Goal: Task Accomplishment & Management: Manage account settings

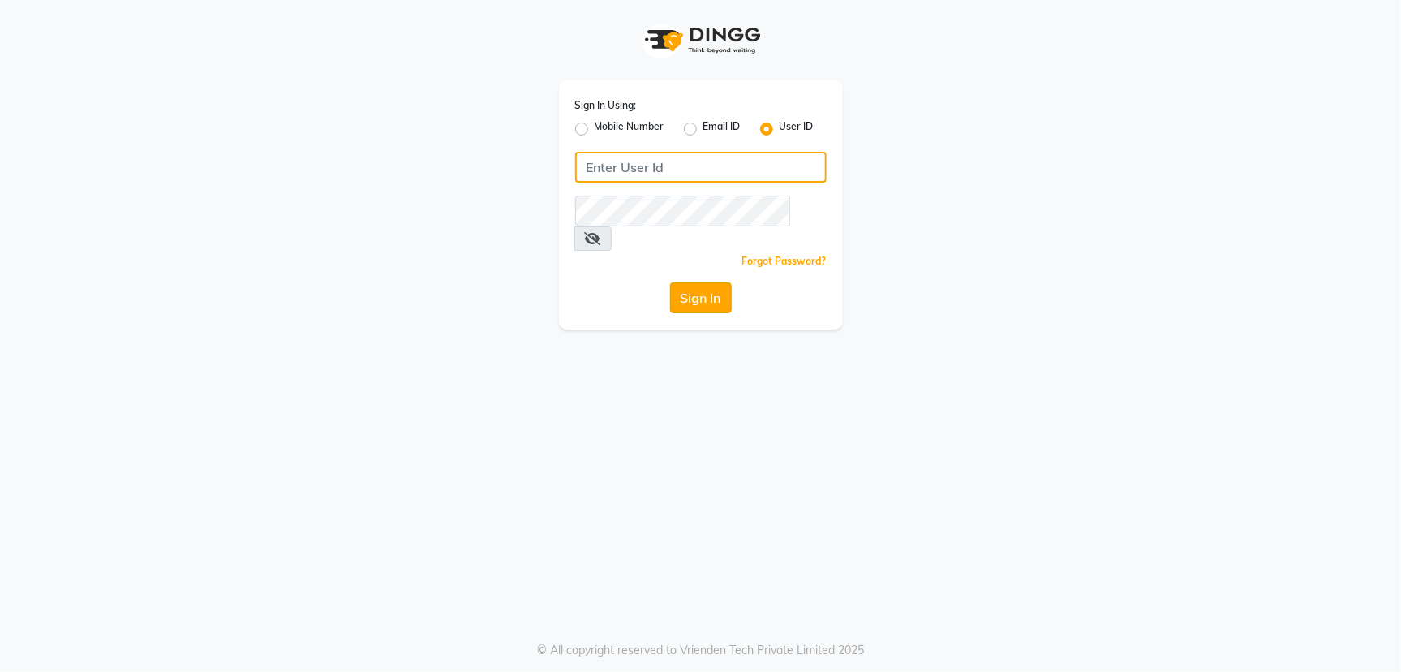
type input "[PERSON_NAME]@123"
click at [688, 282] on button "Sign In" at bounding box center [701, 297] width 62 height 31
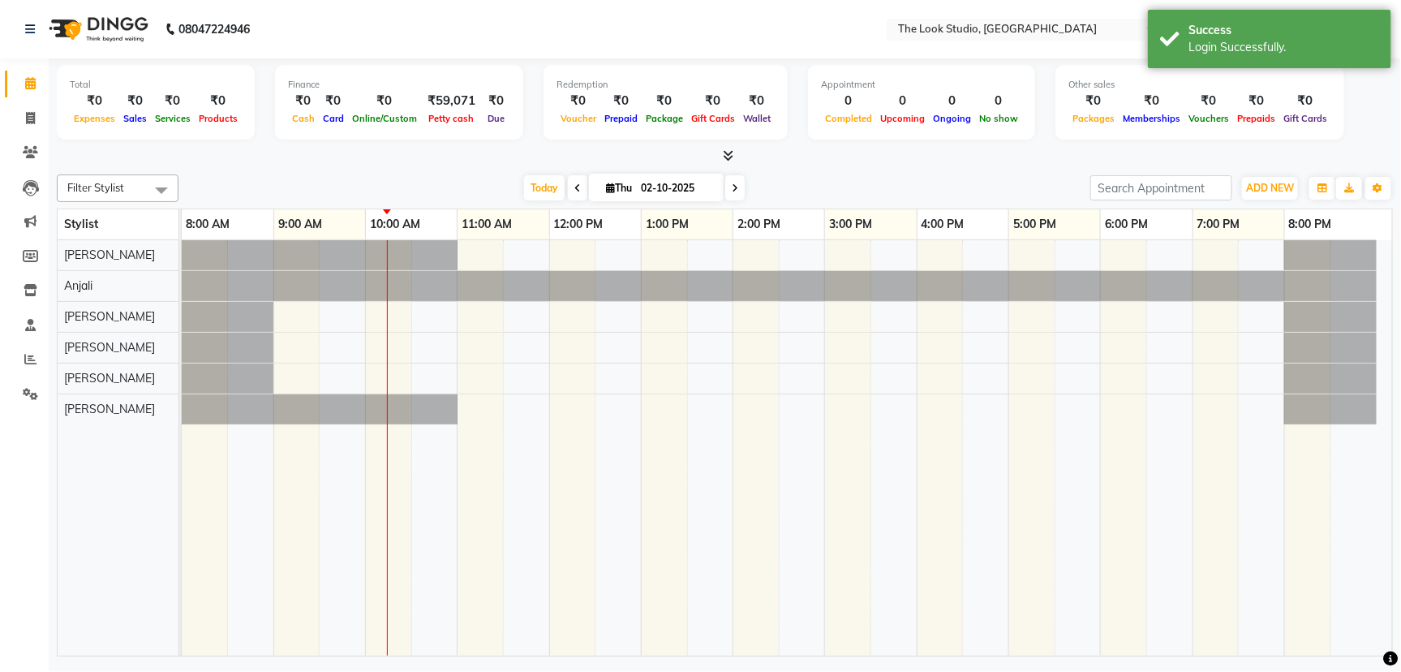
click at [1028, 194] on div "Today Thu 02-10-2025" at bounding box center [634, 188] width 895 height 24
click at [985, 176] on div "Today Thu 02-10-2025" at bounding box center [634, 188] width 895 height 24
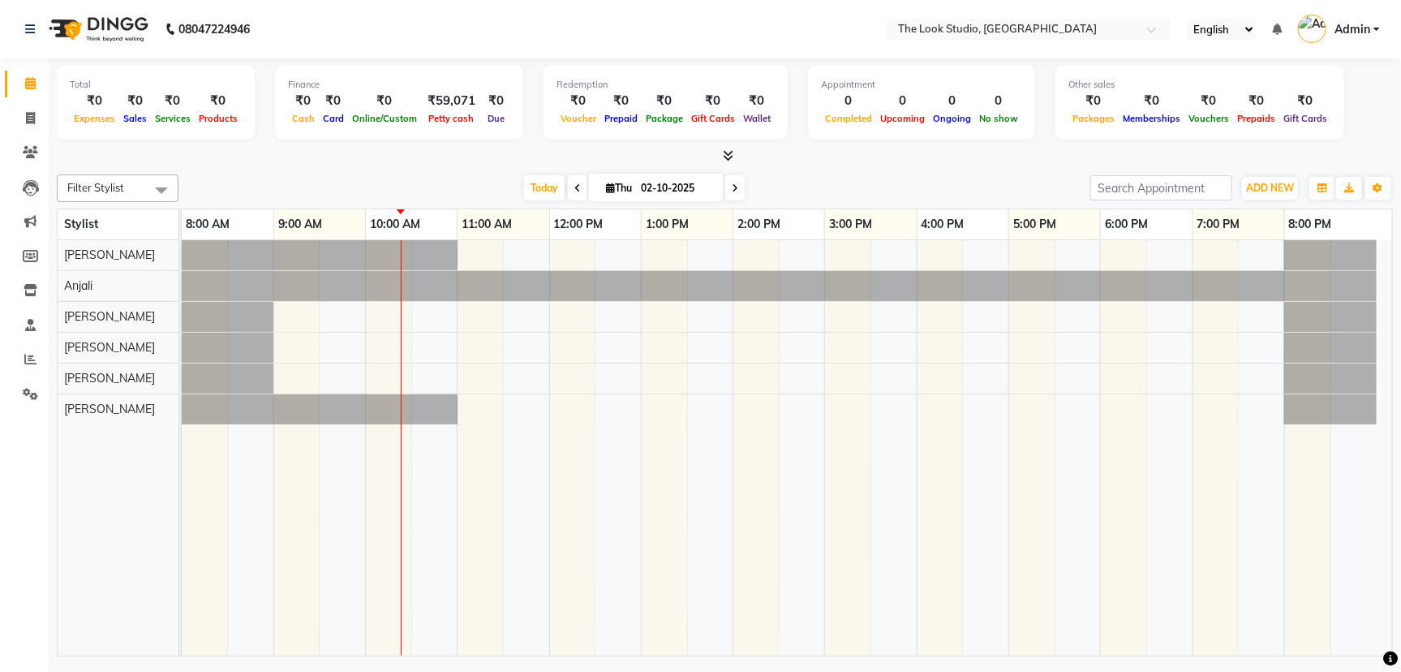
click at [578, 188] on span at bounding box center [577, 187] width 19 height 25
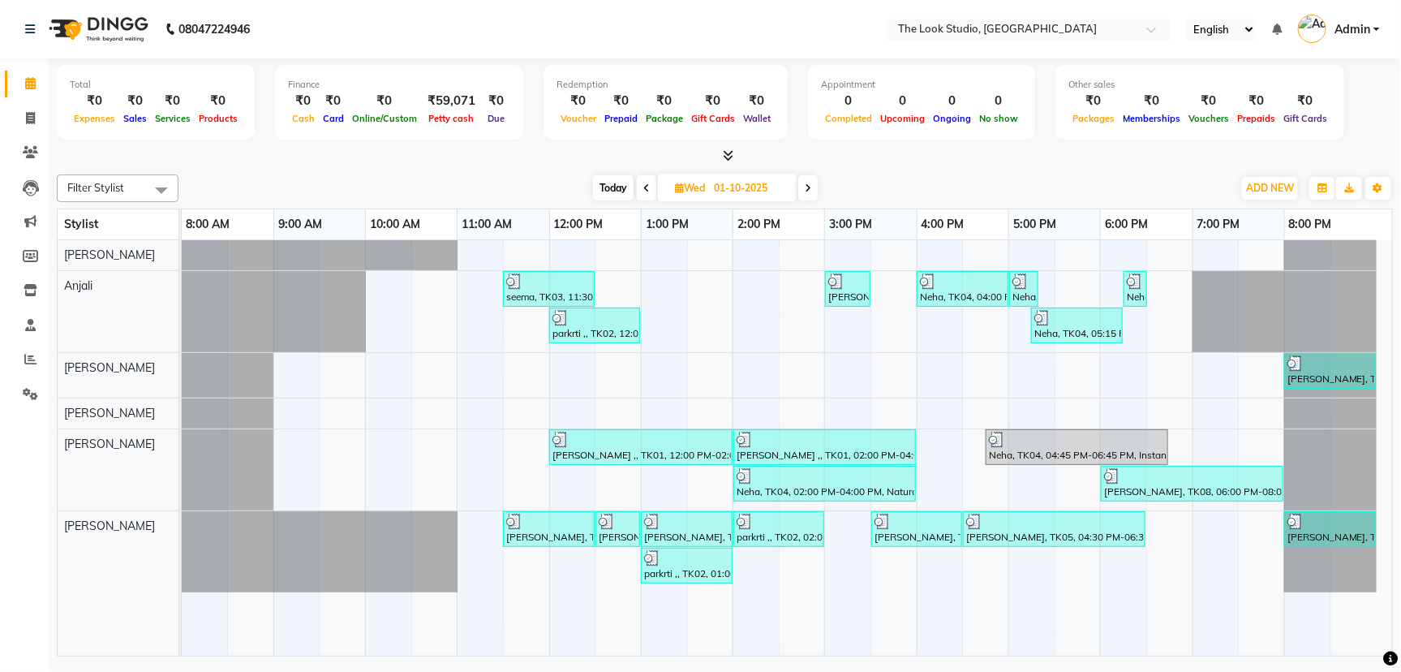
drag, startPoint x: 809, startPoint y: 192, endPoint x: 823, endPoint y: 200, distance: 16.0
click at [821, 200] on div "Filter Stylist Select All [PERSON_NAME] [PERSON_NAME] [PERSON_NAME] [PERSON_NAM…" at bounding box center [725, 188] width 1336 height 28
click at [804, 186] on span at bounding box center [807, 187] width 19 height 25
type input "02-10-2025"
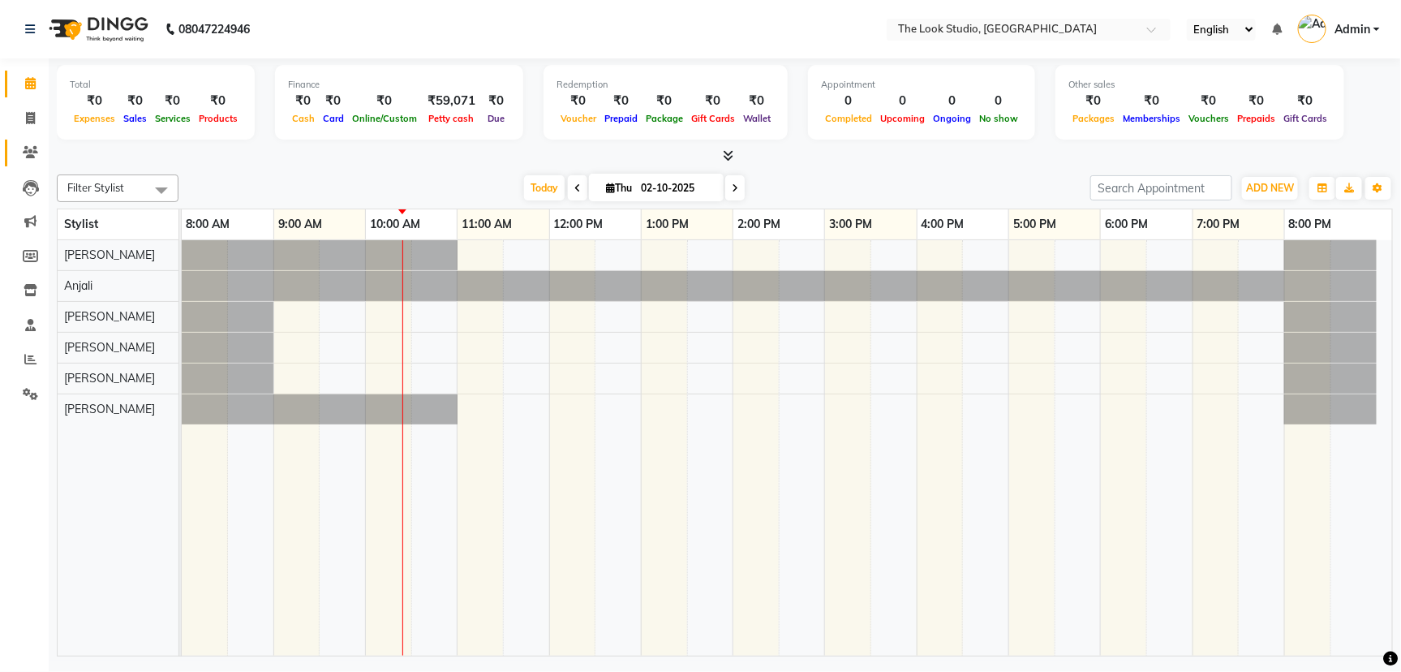
click at [32, 161] on link "Clients" at bounding box center [24, 153] width 39 height 27
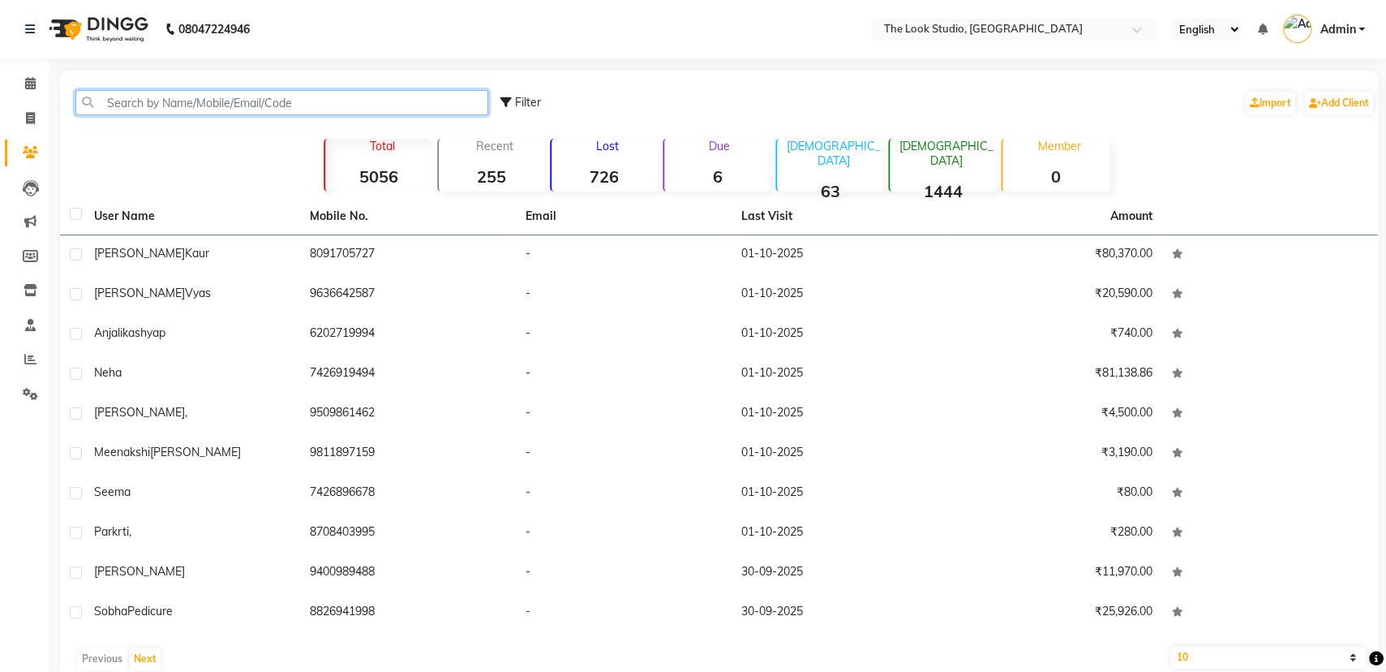
click at [157, 99] on input "text" at bounding box center [281, 102] width 413 height 25
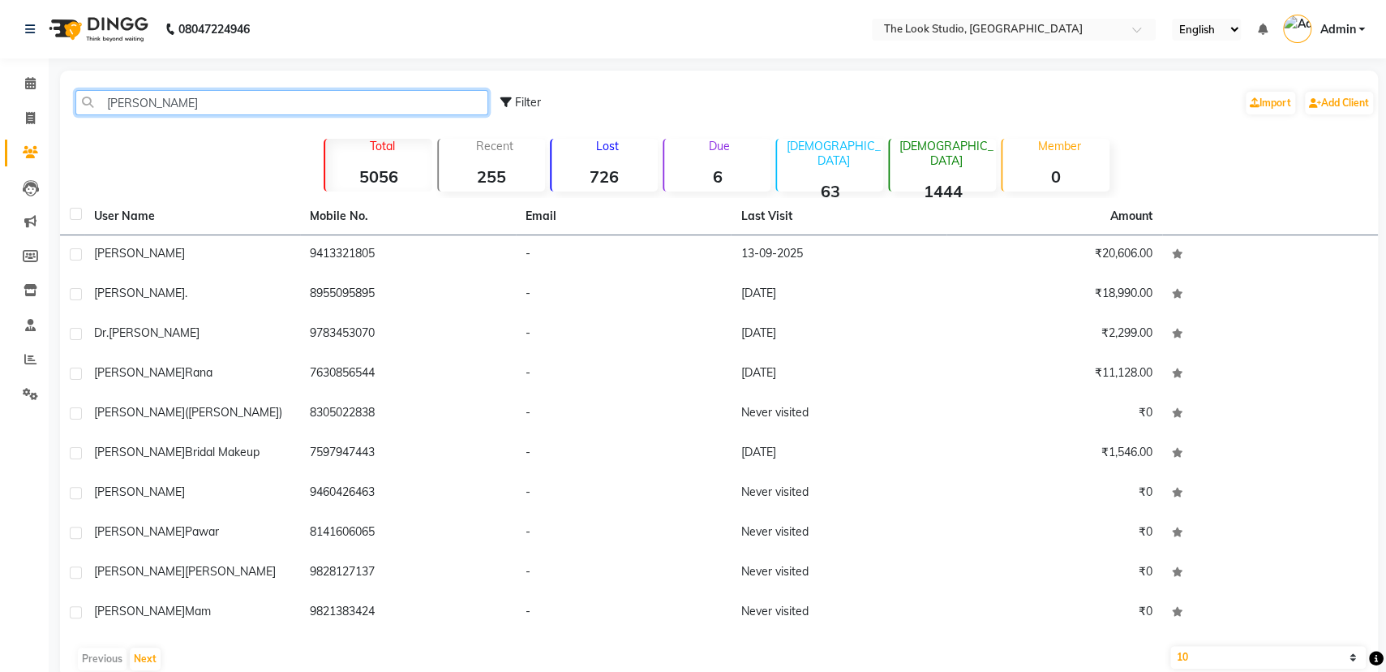
click at [192, 90] on input "[PERSON_NAME]" at bounding box center [281, 102] width 413 height 25
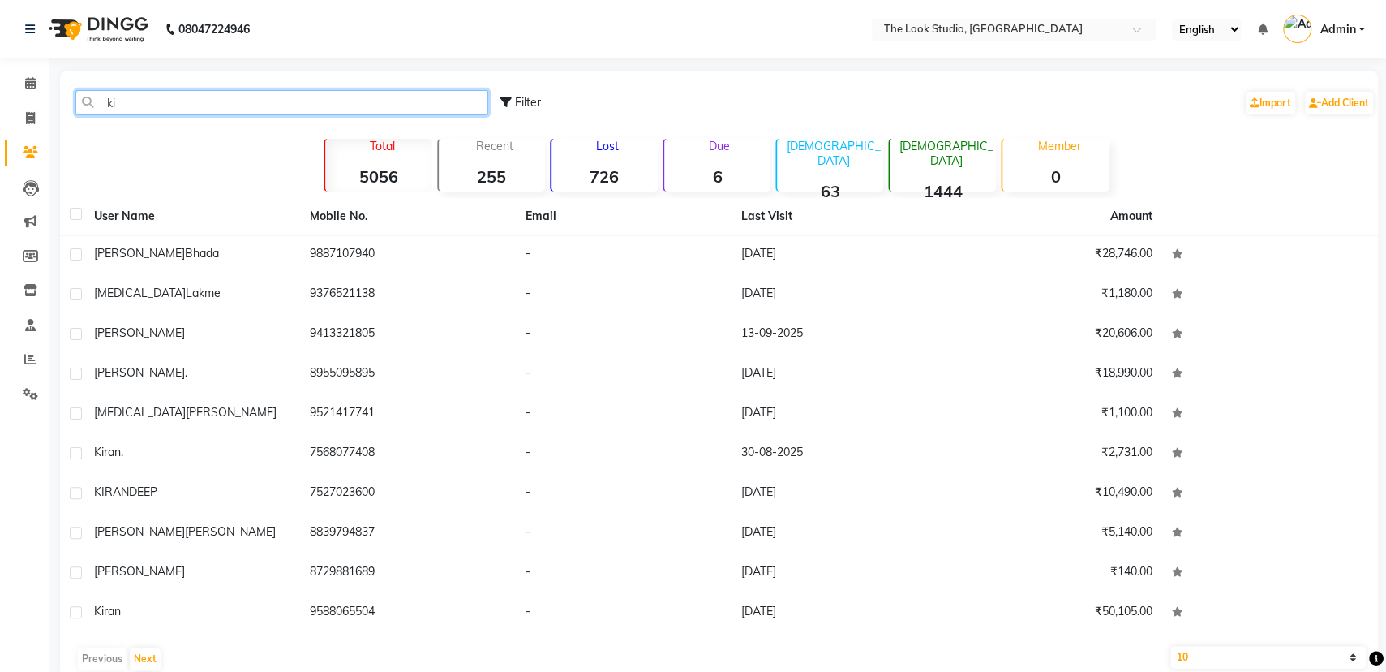
type input "k"
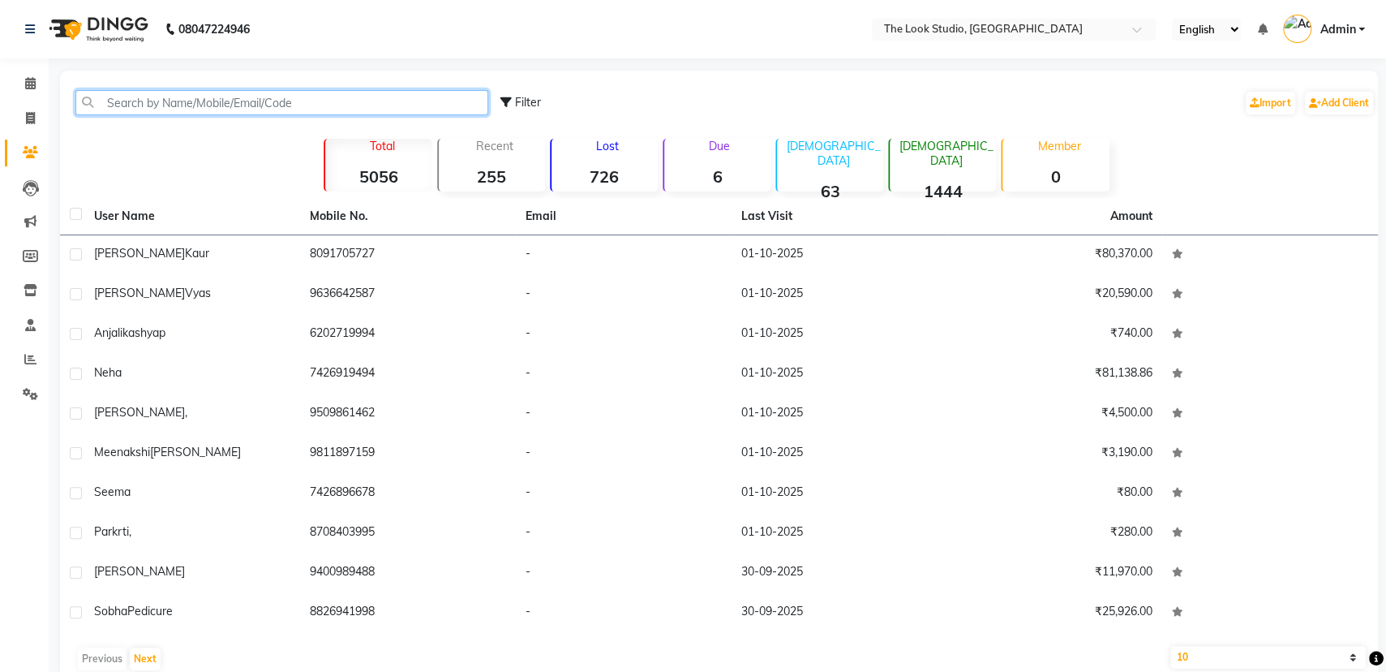
click at [158, 108] on input "text" at bounding box center [281, 102] width 413 height 25
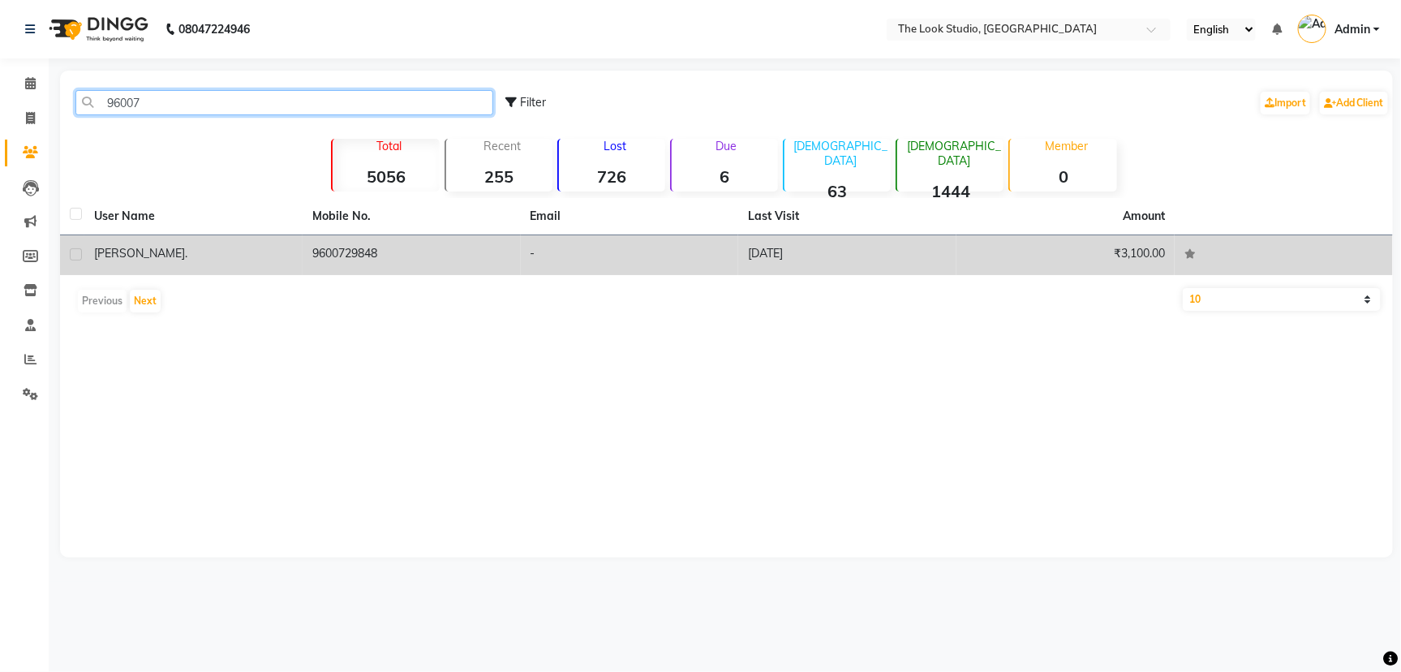
type input "96007"
click at [219, 268] on td "[PERSON_NAME] ." at bounding box center [193, 255] width 218 height 40
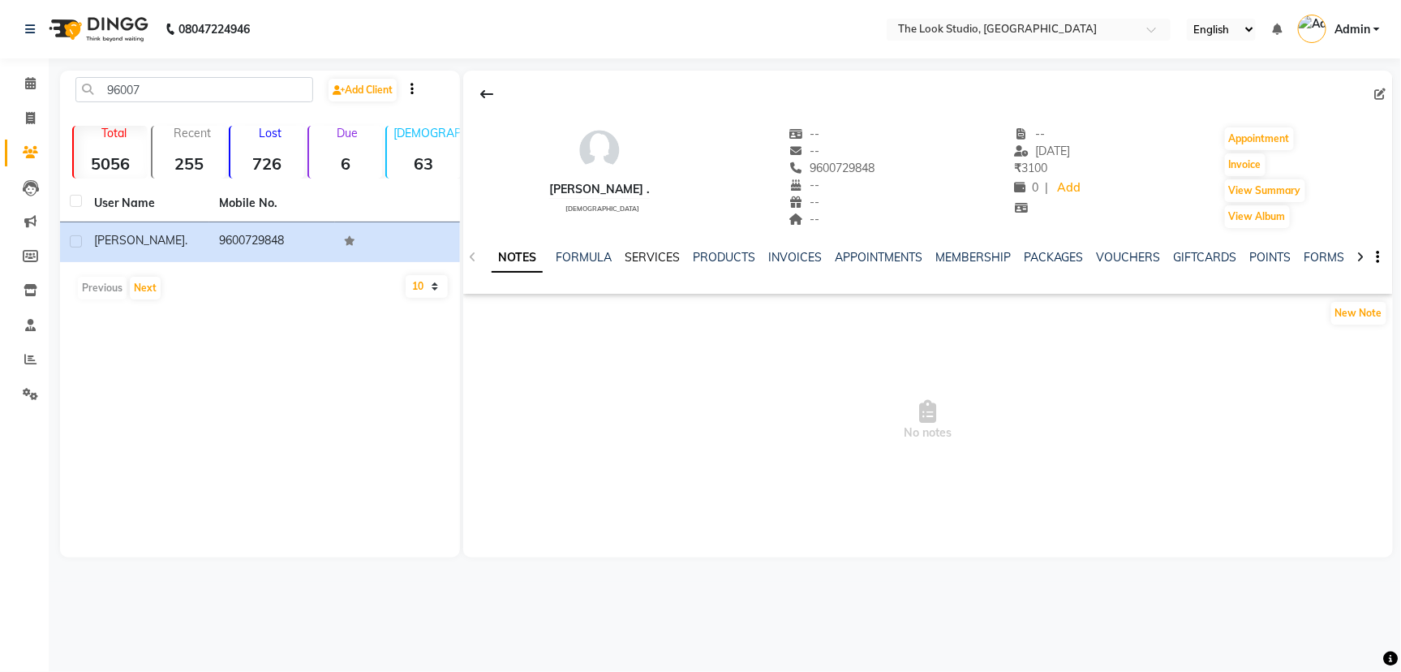
click at [654, 255] on link "SERVICES" at bounding box center [652, 257] width 55 height 15
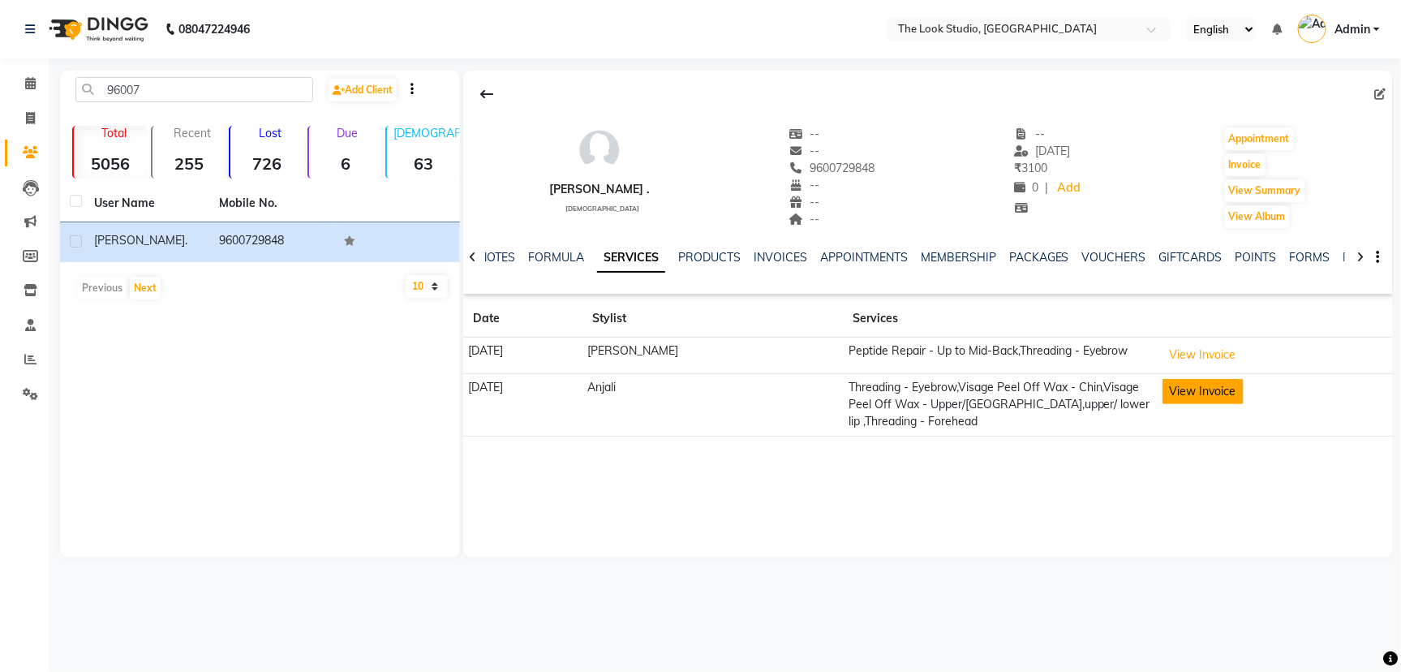
click at [1188, 398] on button "View Invoice" at bounding box center [1202, 391] width 81 height 25
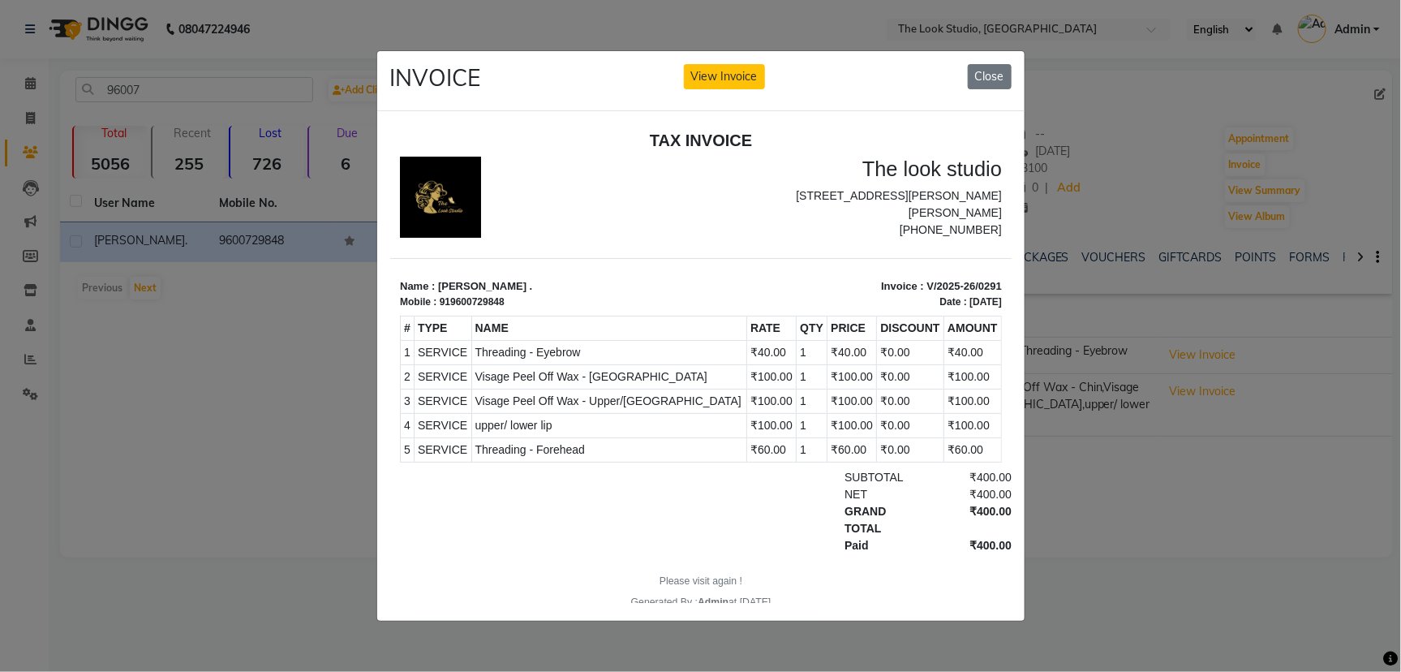
click at [1188, 404] on ngb-modal-window "INVOICE View Invoice Close" at bounding box center [700, 336] width 1401 height 672
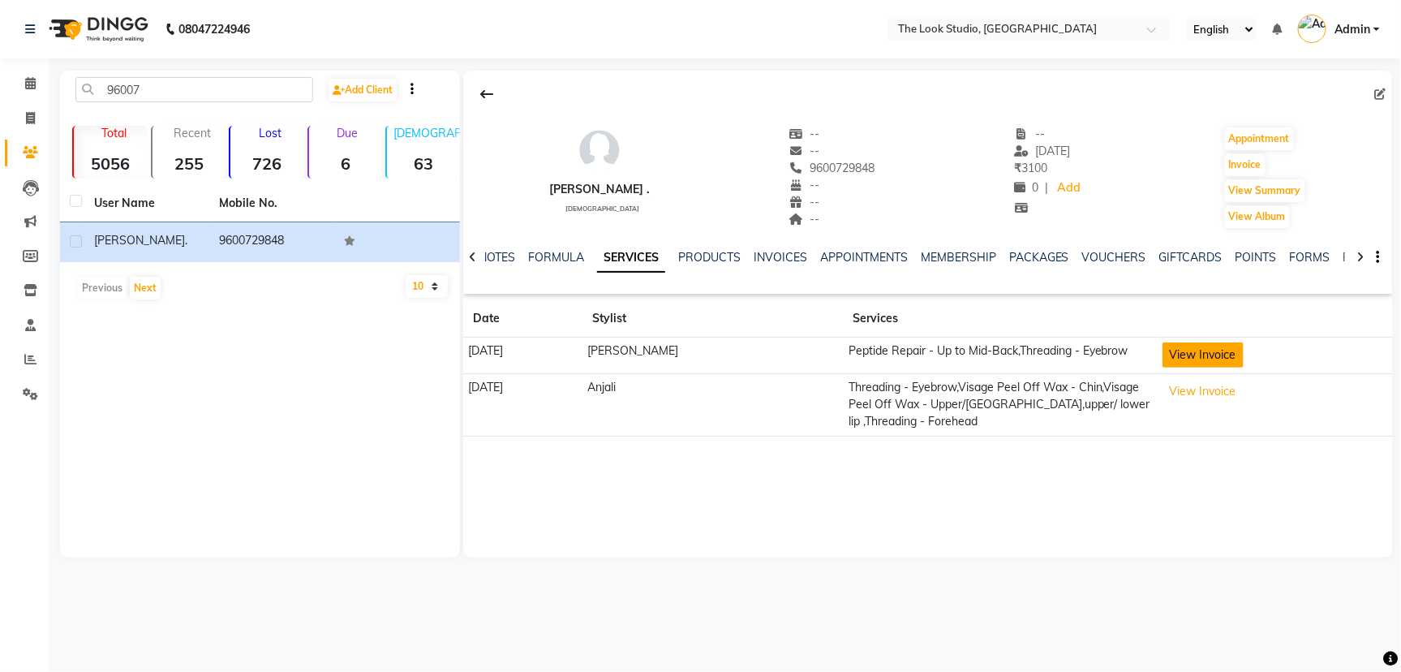
click at [1194, 351] on button "View Invoice" at bounding box center [1202, 354] width 81 height 25
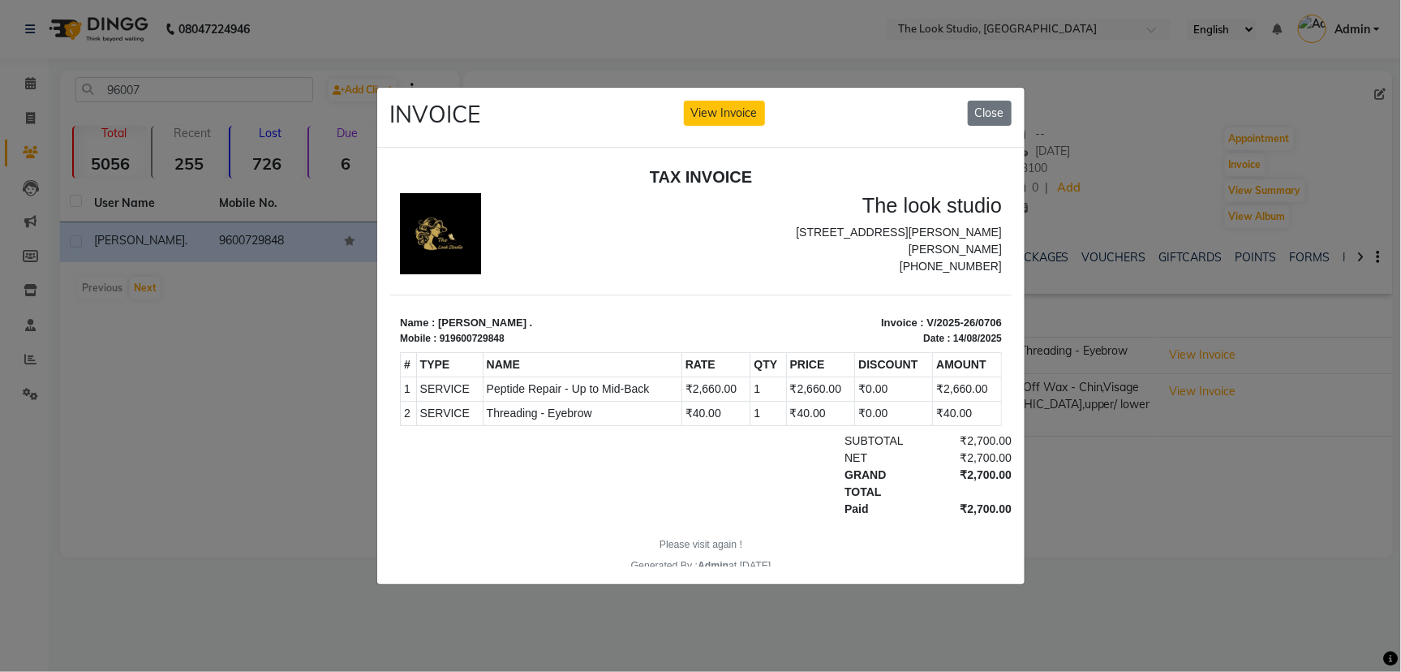
drag, startPoint x: 1190, startPoint y: 374, endPoint x: 1187, endPoint y: 389, distance: 15.6
click at [1191, 377] on ngb-modal-window "INVOICE View Invoice Close" at bounding box center [700, 336] width 1401 height 672
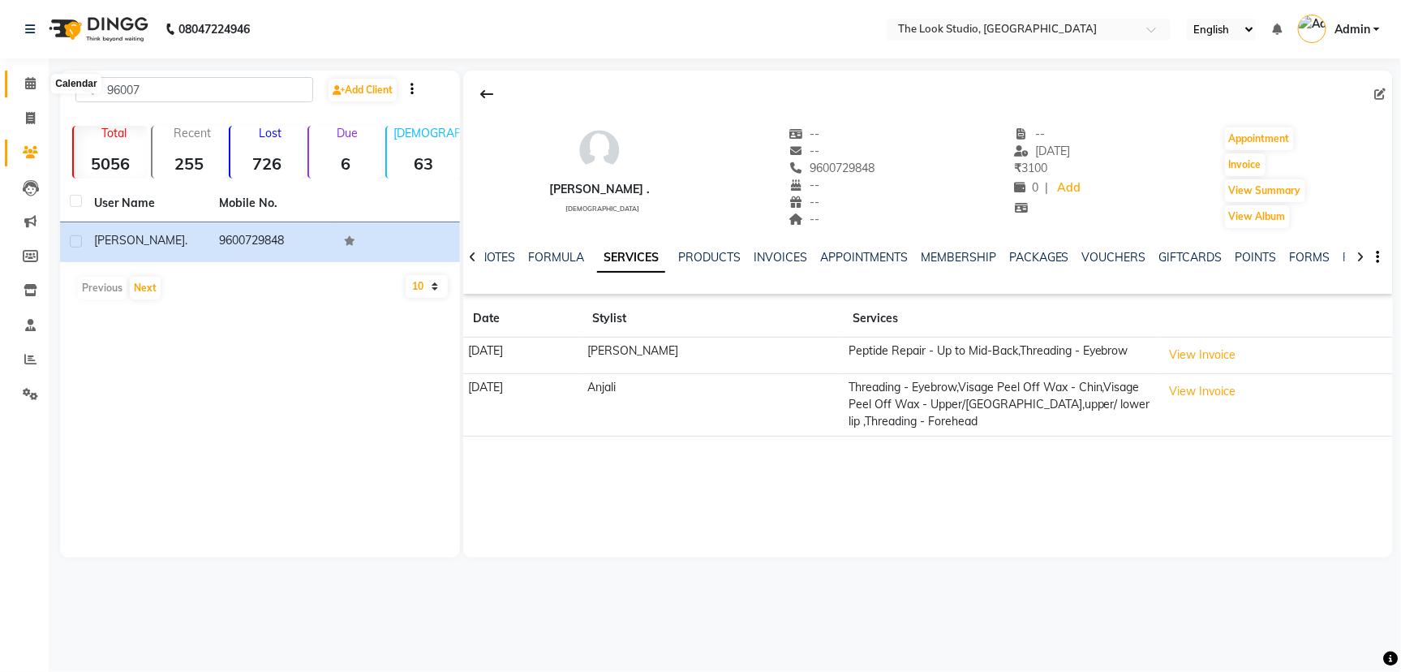
click at [34, 79] on icon at bounding box center [30, 83] width 11 height 12
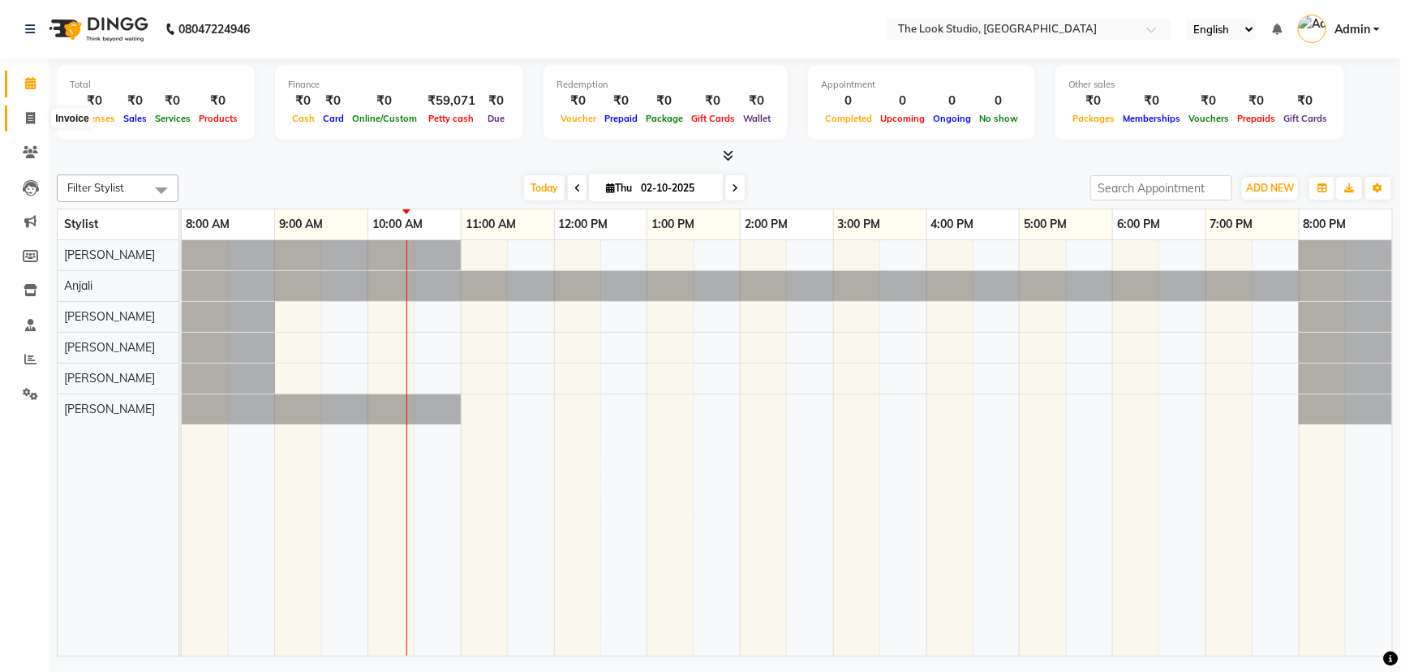
click at [31, 114] on icon at bounding box center [30, 118] width 9 height 12
select select "service"
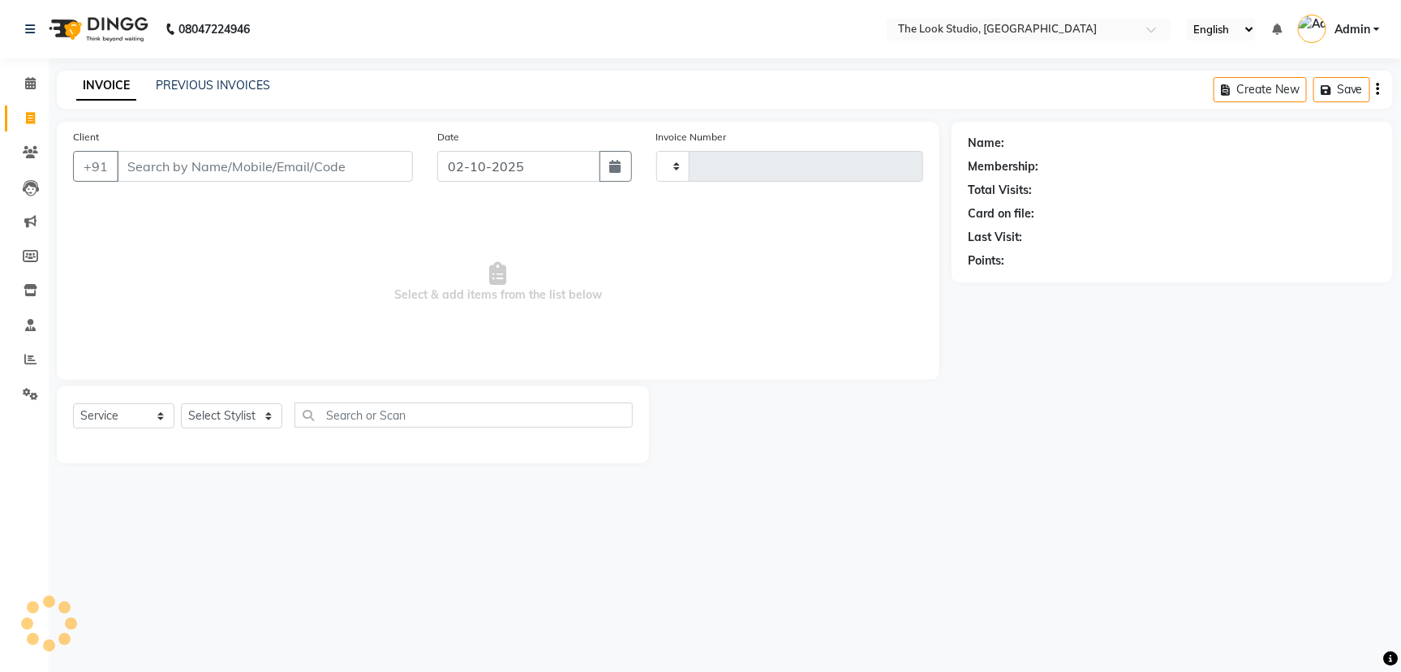
type input "0916"
select select "6149"
select select "product"
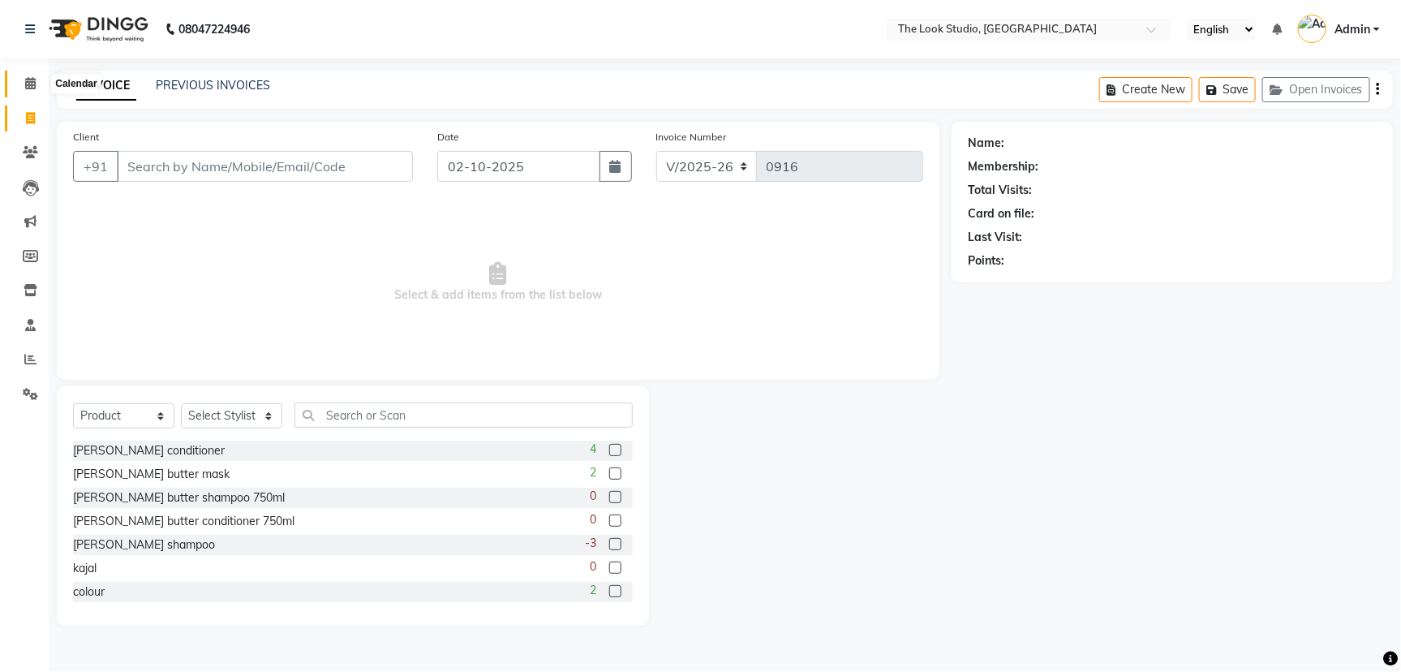
click at [31, 78] on icon at bounding box center [30, 83] width 11 height 12
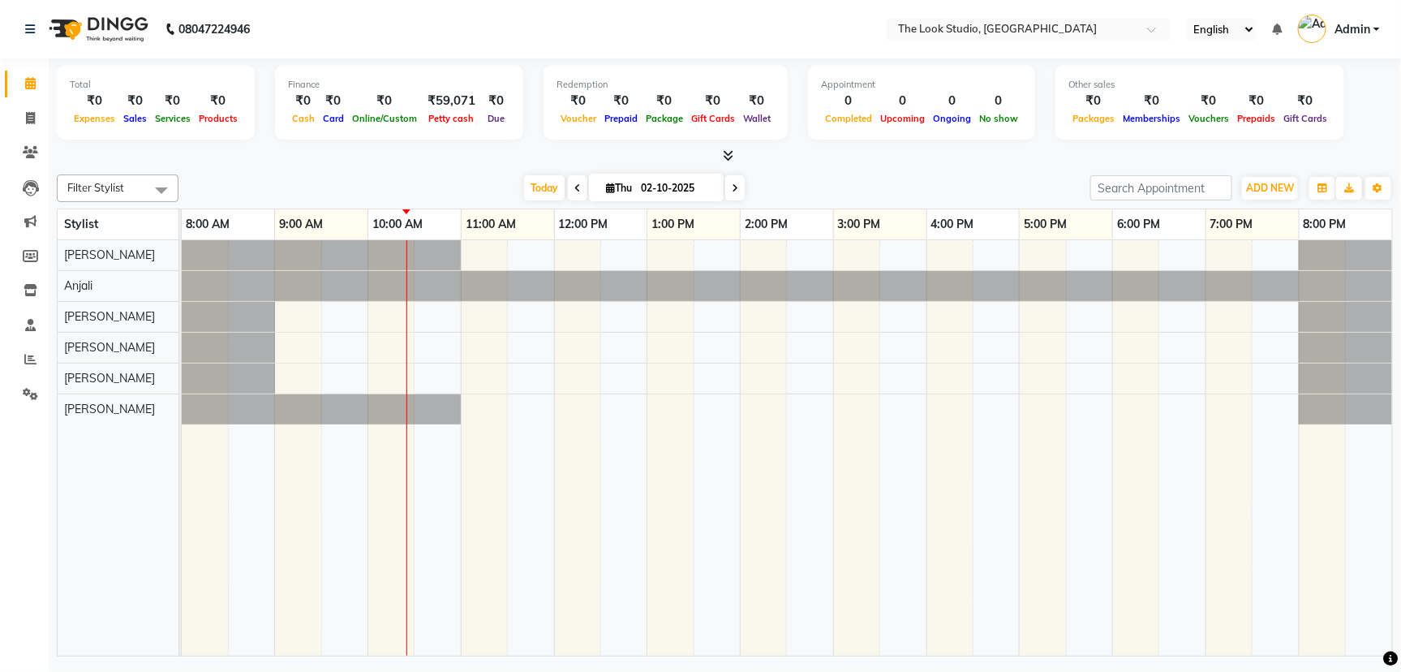
click at [182, 275] on div at bounding box center [182, 286] width 0 height 30
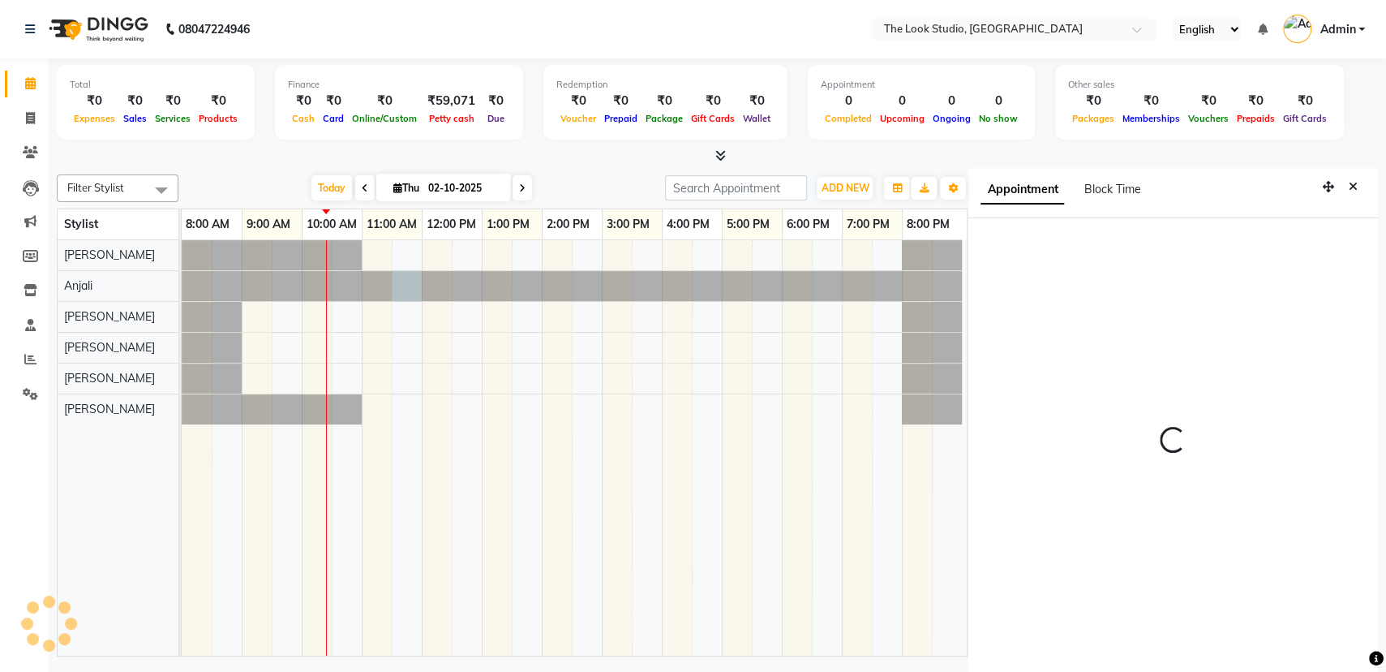
scroll to position [4, 0]
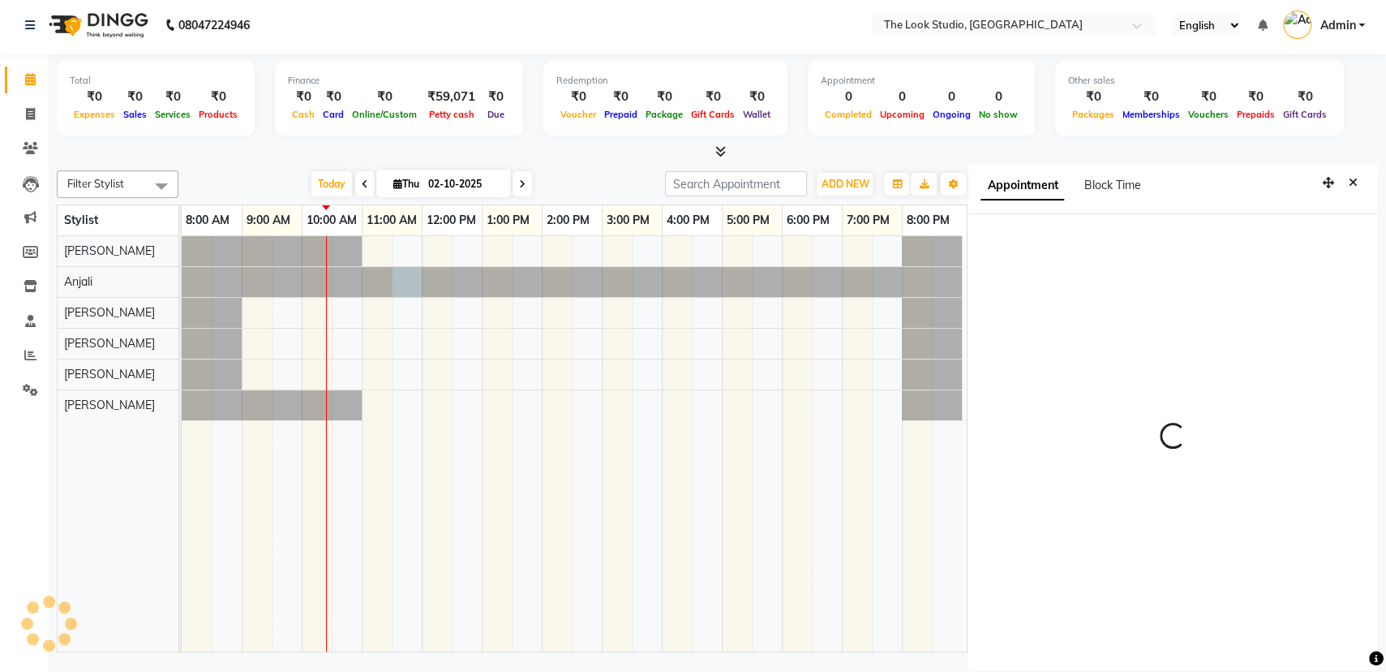
select select "690"
select select "45012"
select select "tentative"
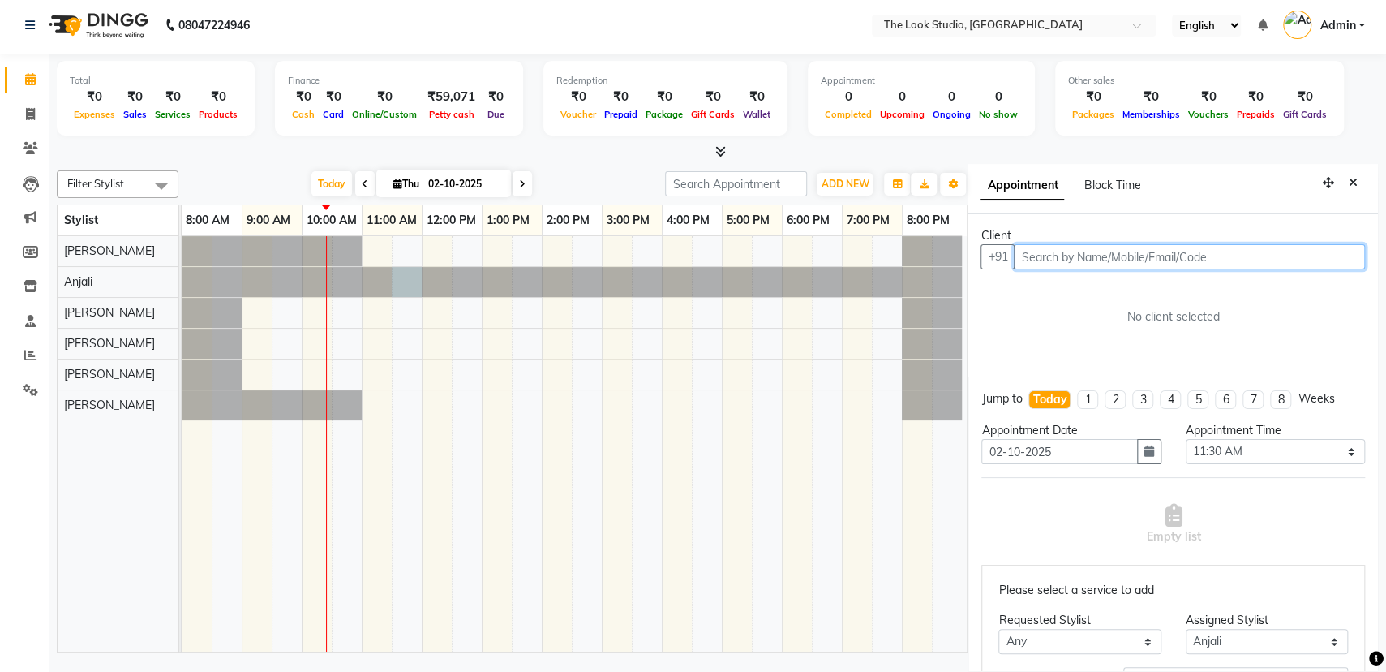
click at [1108, 253] on input "text" at bounding box center [1189, 256] width 351 height 25
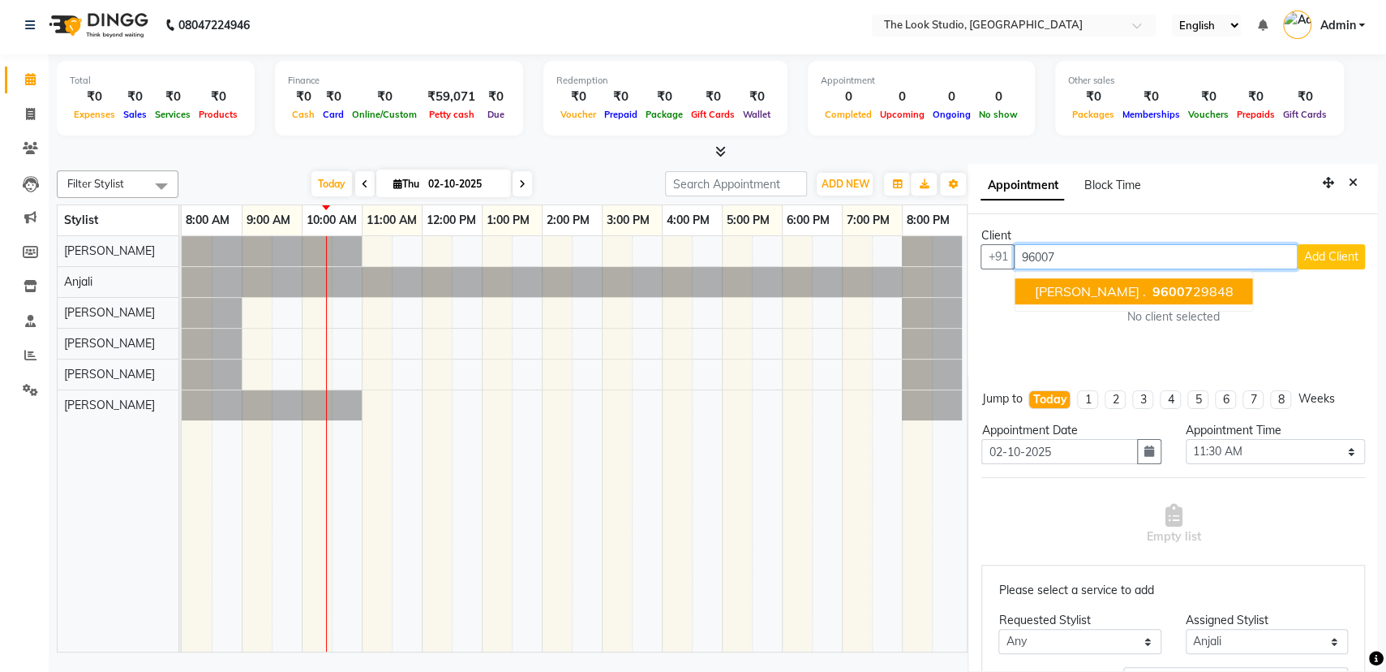
click at [1149, 283] on ngb-highlight "96007 29848" at bounding box center [1191, 291] width 84 height 16
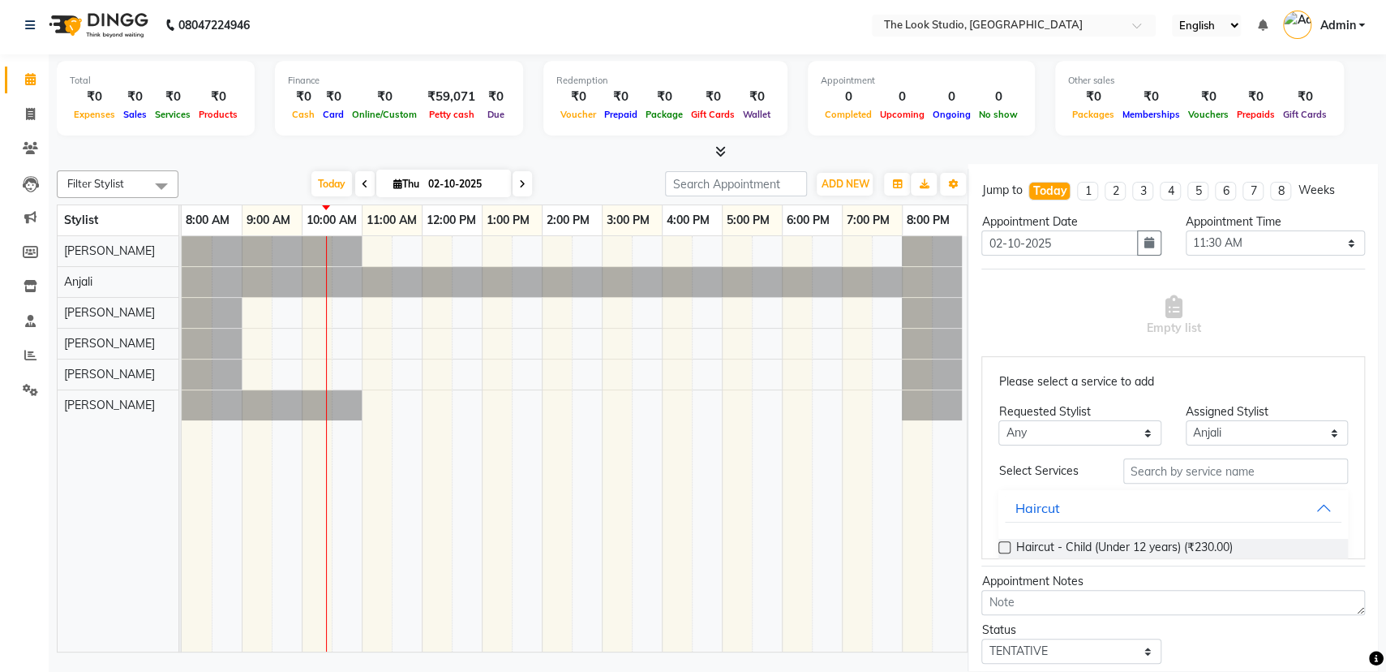
scroll to position [331, 0]
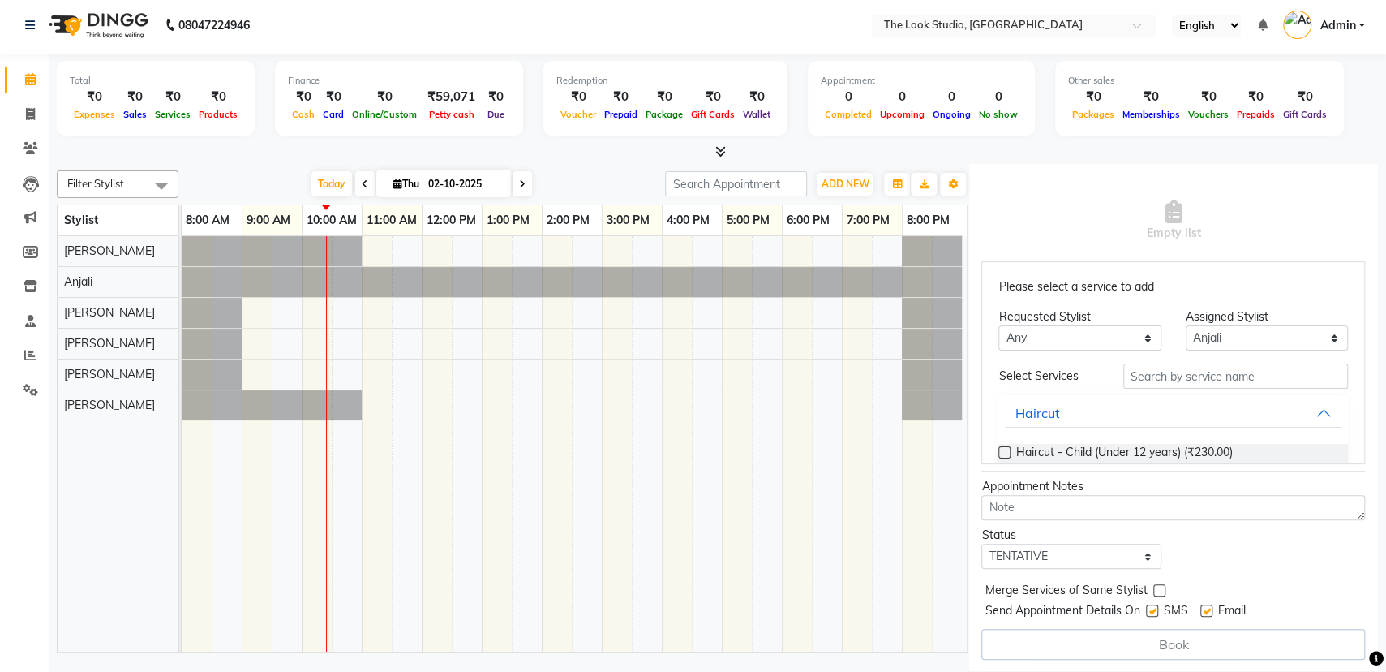
type input "9600729848"
click at [1171, 380] on input "text" at bounding box center [1235, 375] width 225 height 25
type input "thr"
click at [1091, 442] on div "Threading - Eyebrow (₹40.00) Threading - Upperlips (₹40.00) Threading - Lowerli…" at bounding box center [1173, 535] width 350 height 208
click at [1109, 455] on span "Threading - Eyebrow (₹40.00)" at bounding box center [1093, 454] width 154 height 20
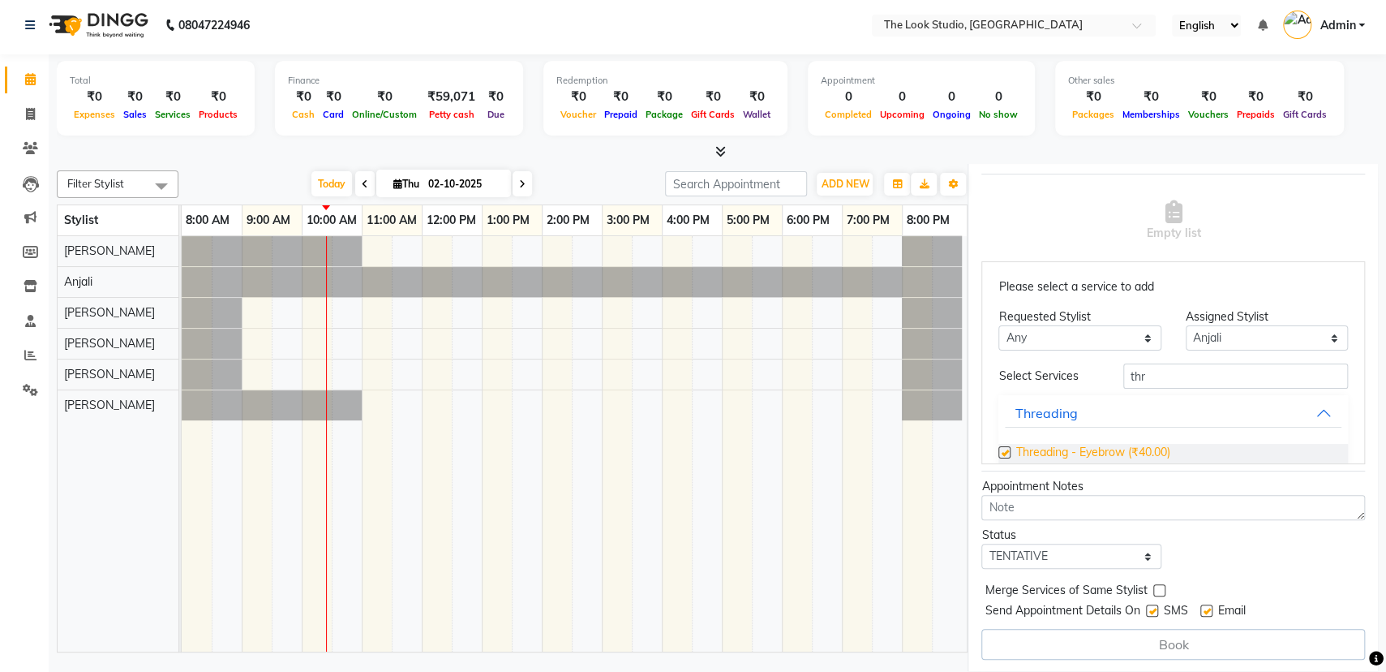
scroll to position [187, 0]
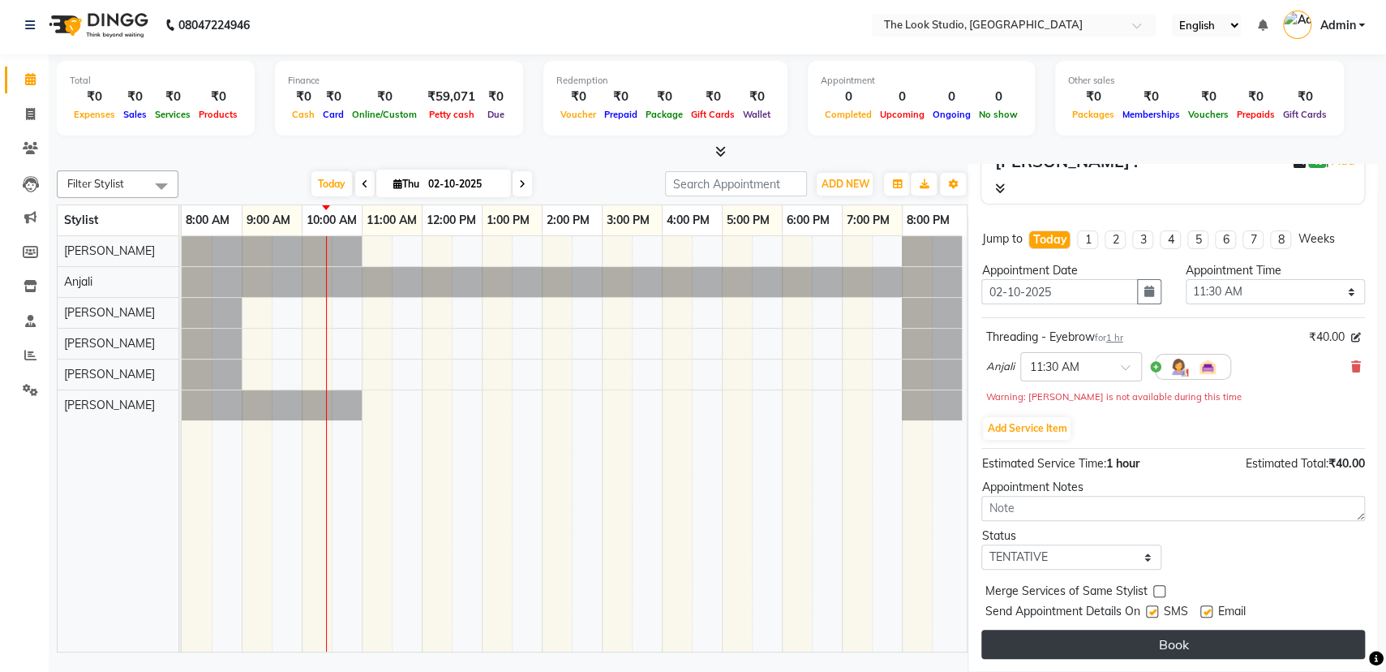
click at [1209, 638] on button "Book" at bounding box center [1173, 643] width 384 height 29
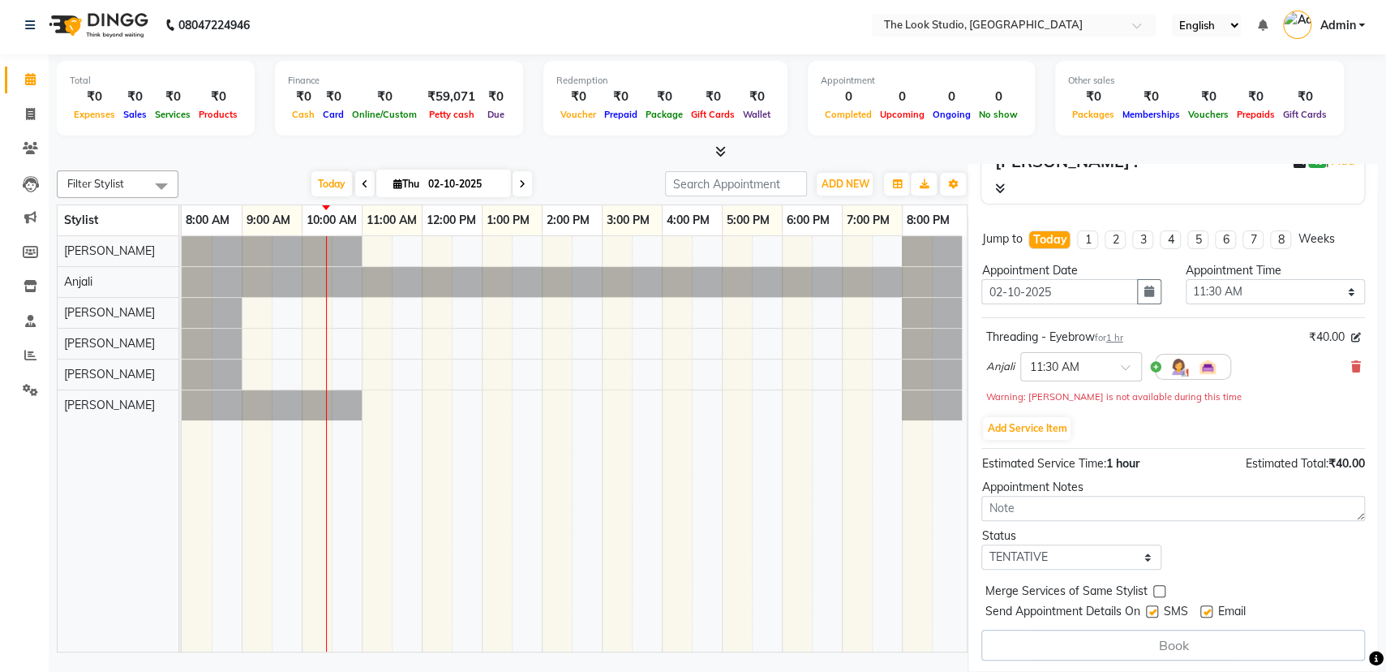
select select "45012"
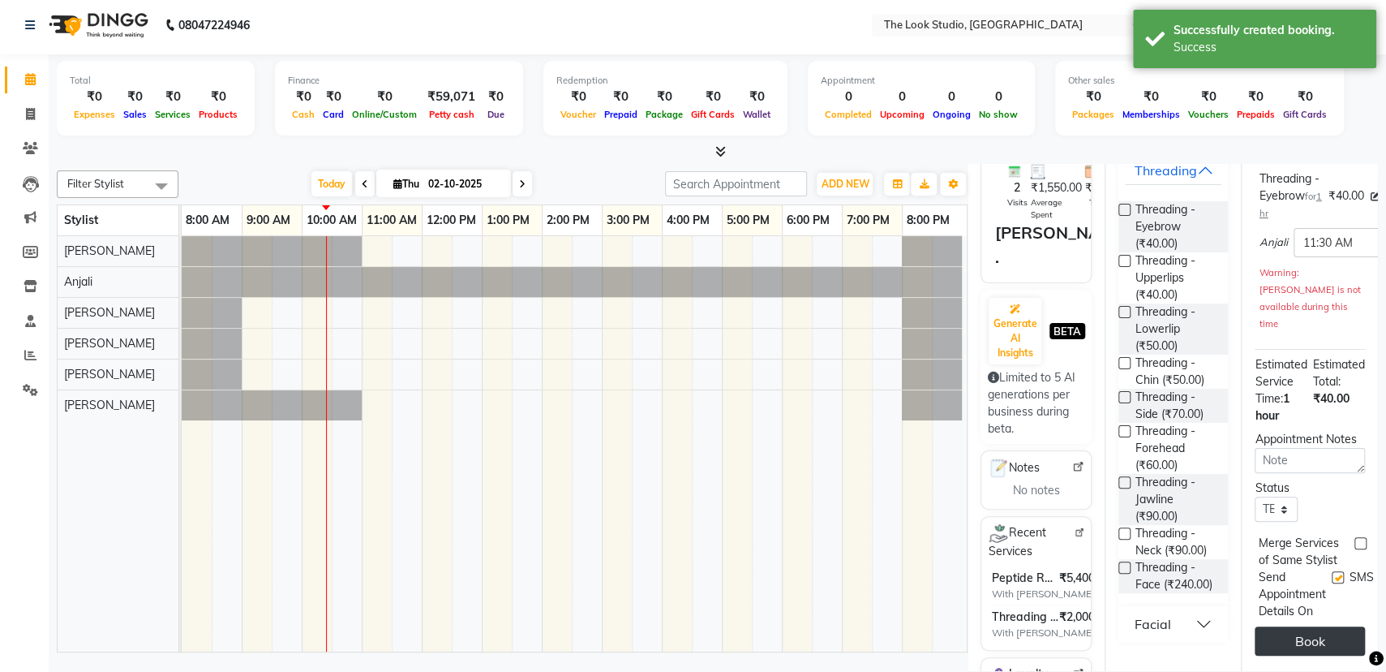
scroll to position [0, 0]
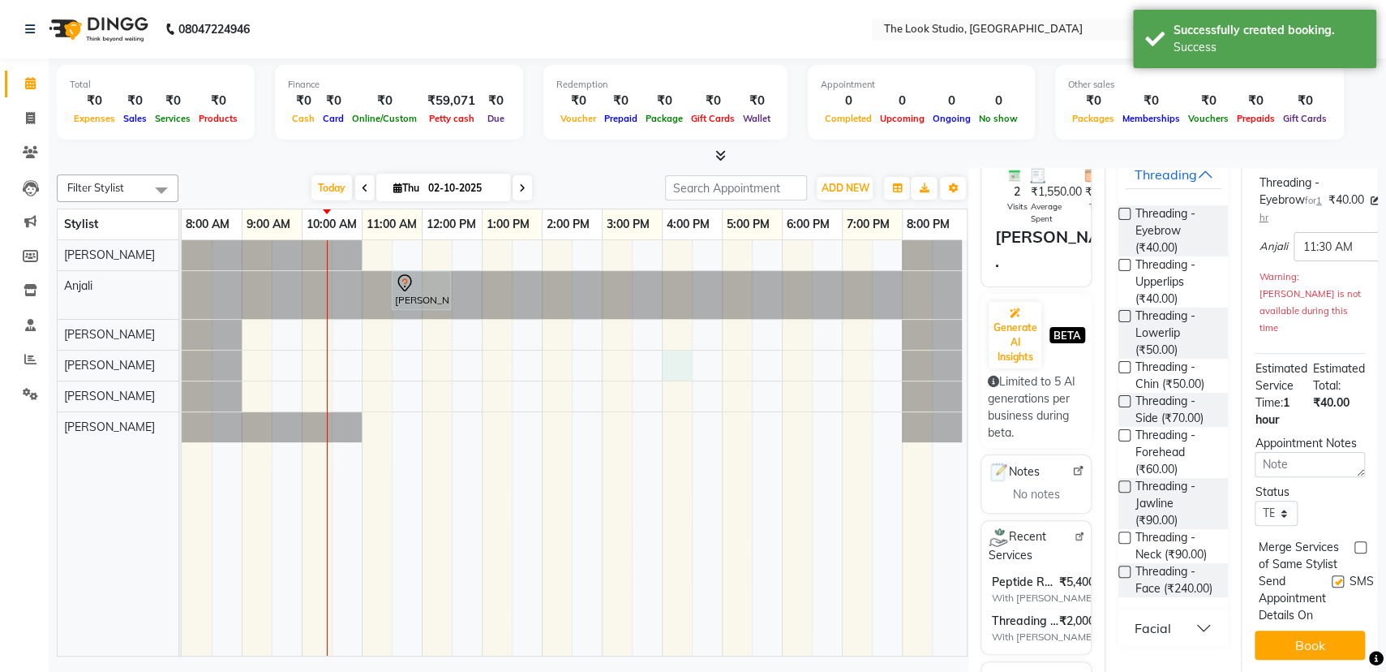
click at [676, 357] on div "[PERSON_NAME] ., TK01, 11:30 AM-12:30 PM, Threading - Eyebrow" at bounding box center [574, 447] width 785 height 415
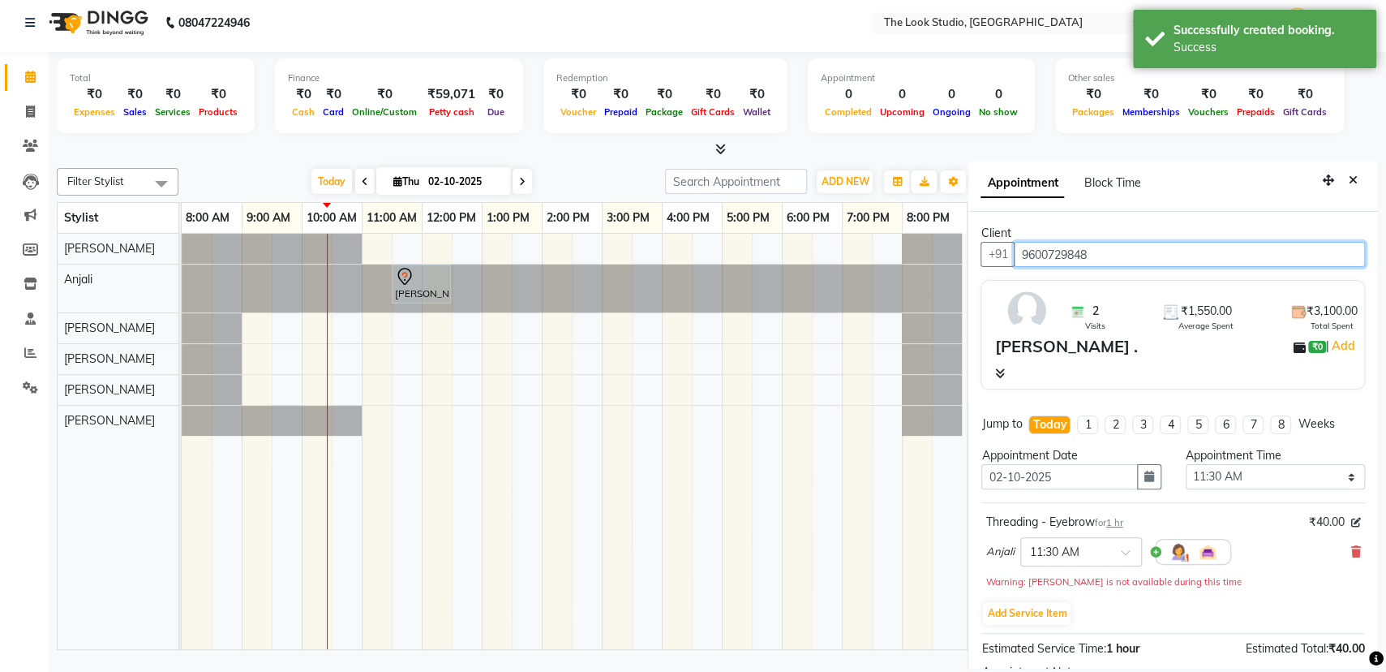
click at [1168, 247] on input "9600729848" at bounding box center [1189, 254] width 351 height 25
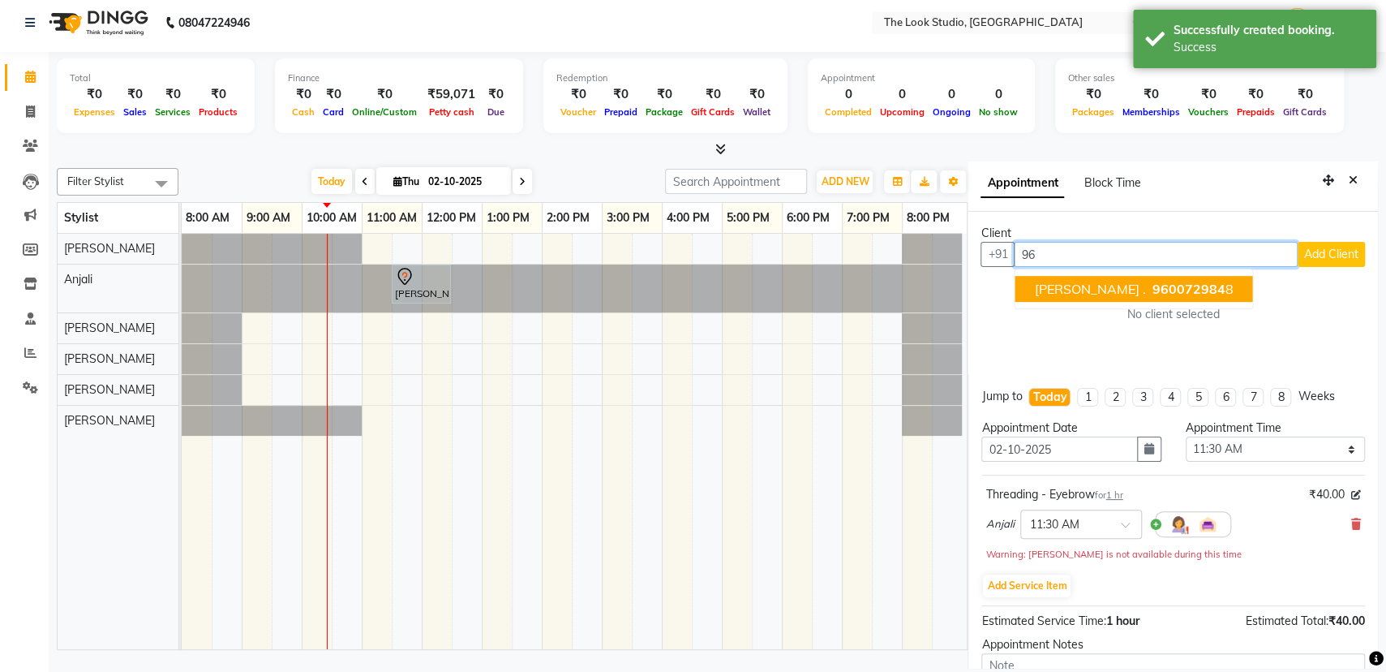
type input "9"
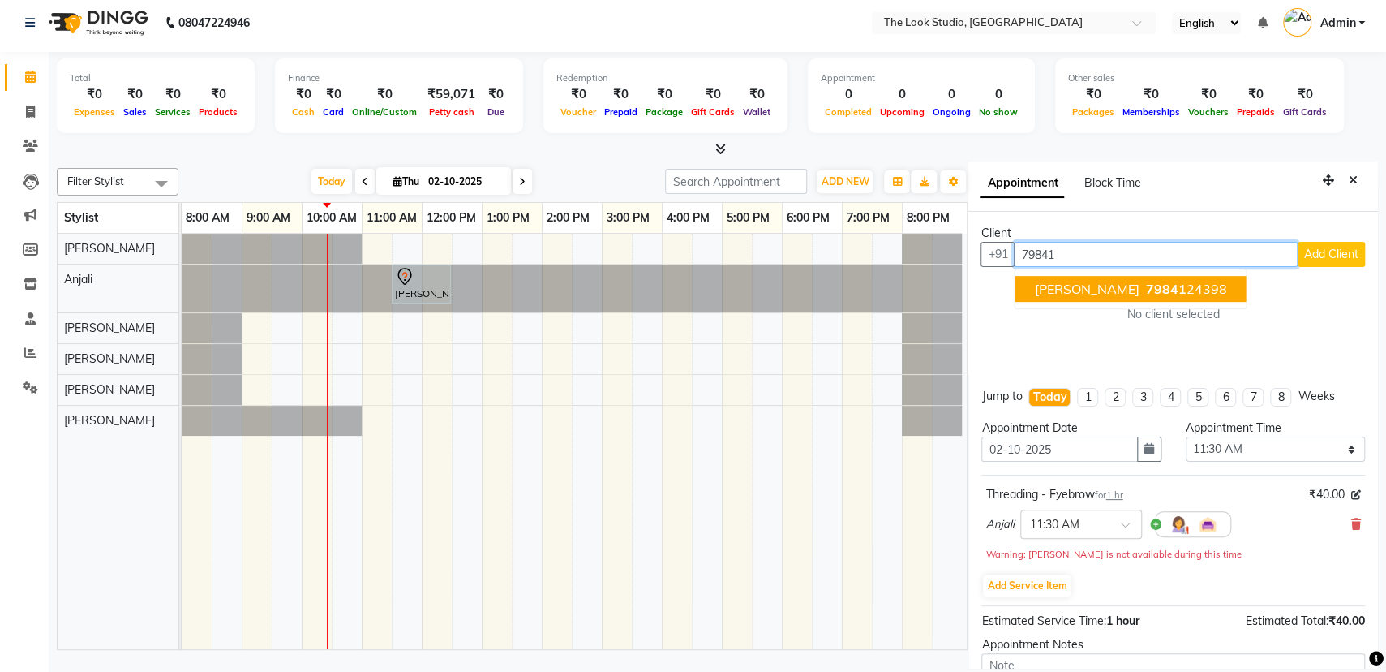
click at [1179, 287] on ngb-highlight "79841 24398" at bounding box center [1185, 289] width 84 height 16
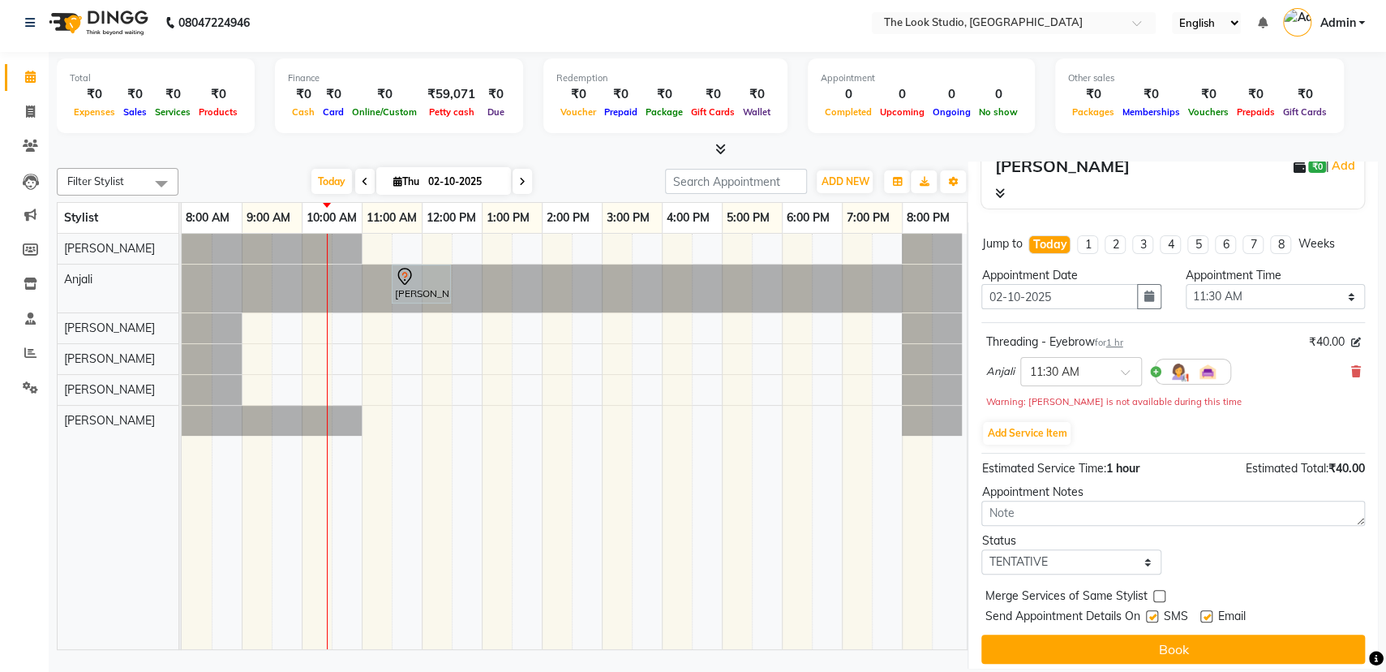
scroll to position [187, 0]
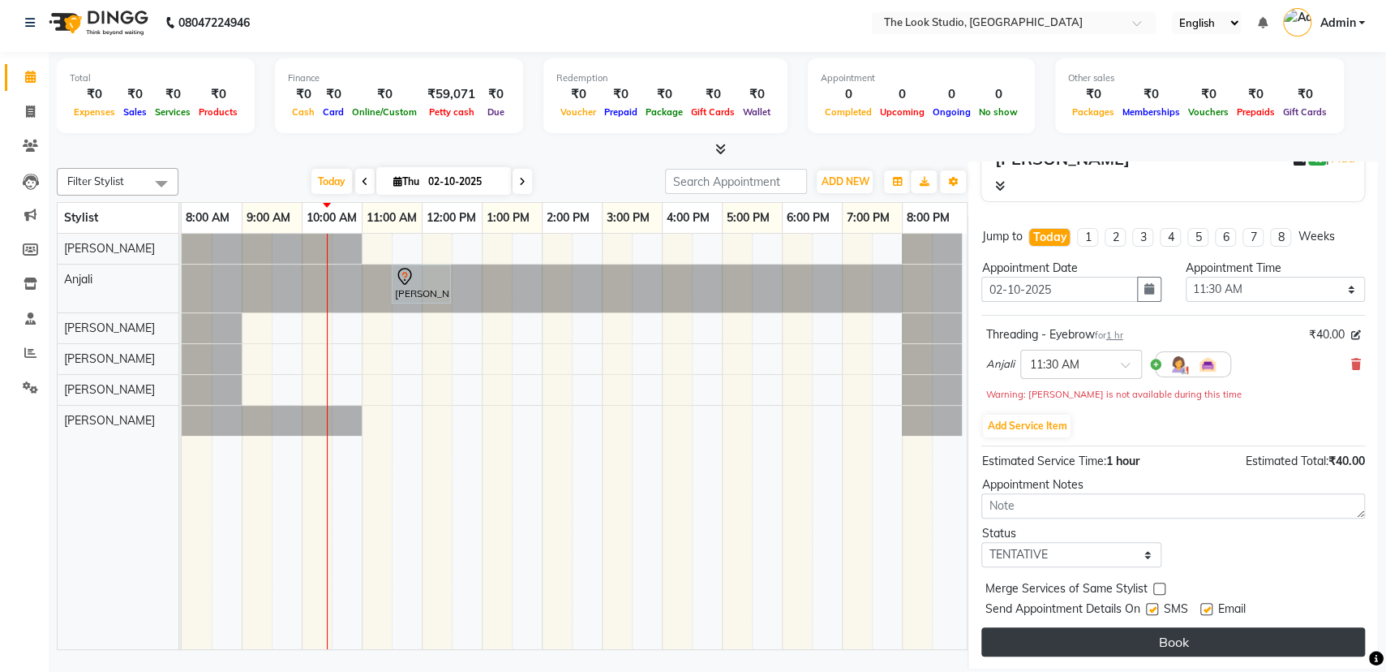
type input "7984124398"
click at [1212, 633] on button "Book" at bounding box center [1173, 641] width 384 height 29
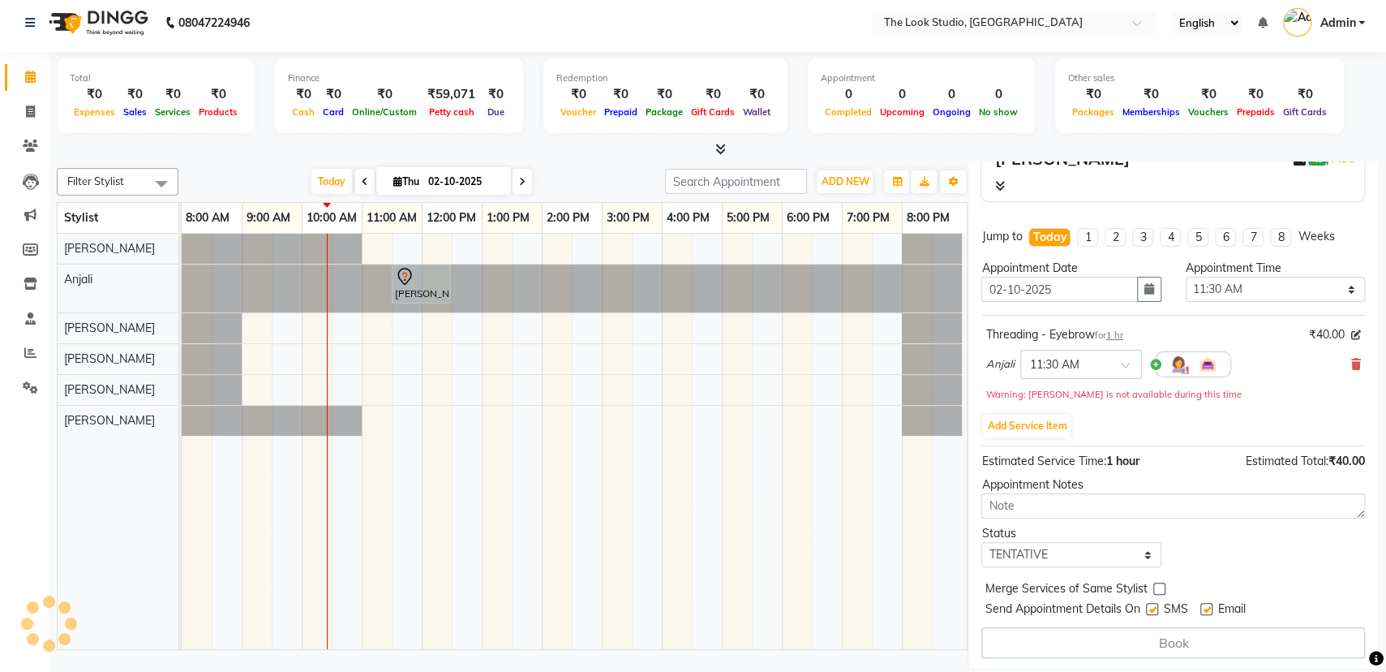
select select "45012"
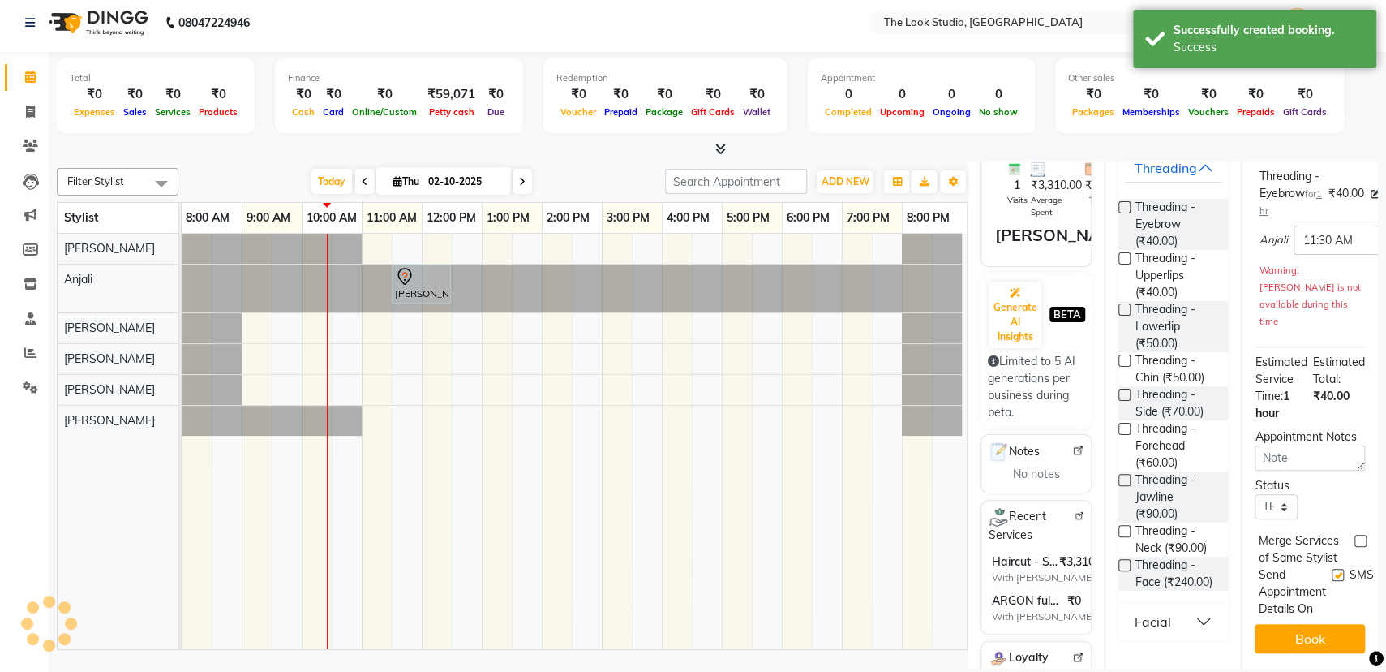
scroll to position [0, 0]
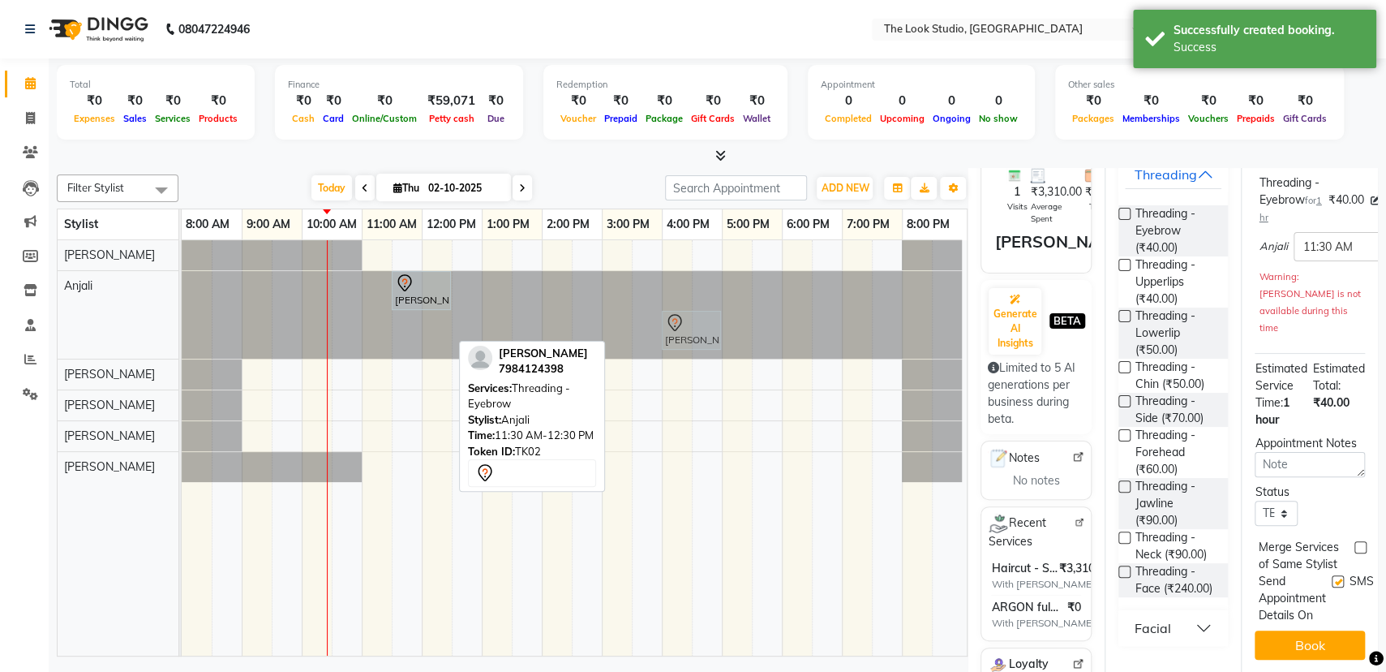
drag, startPoint x: 421, startPoint y: 340, endPoint x: 704, endPoint y: 325, distance: 283.5
click at [182, 325] on div "[PERSON_NAME] ., TK01, 11:30 AM-12:30 PM, Threading - Eyebrow [PERSON_NAME], TK…" at bounding box center [182, 315] width 0 height 88
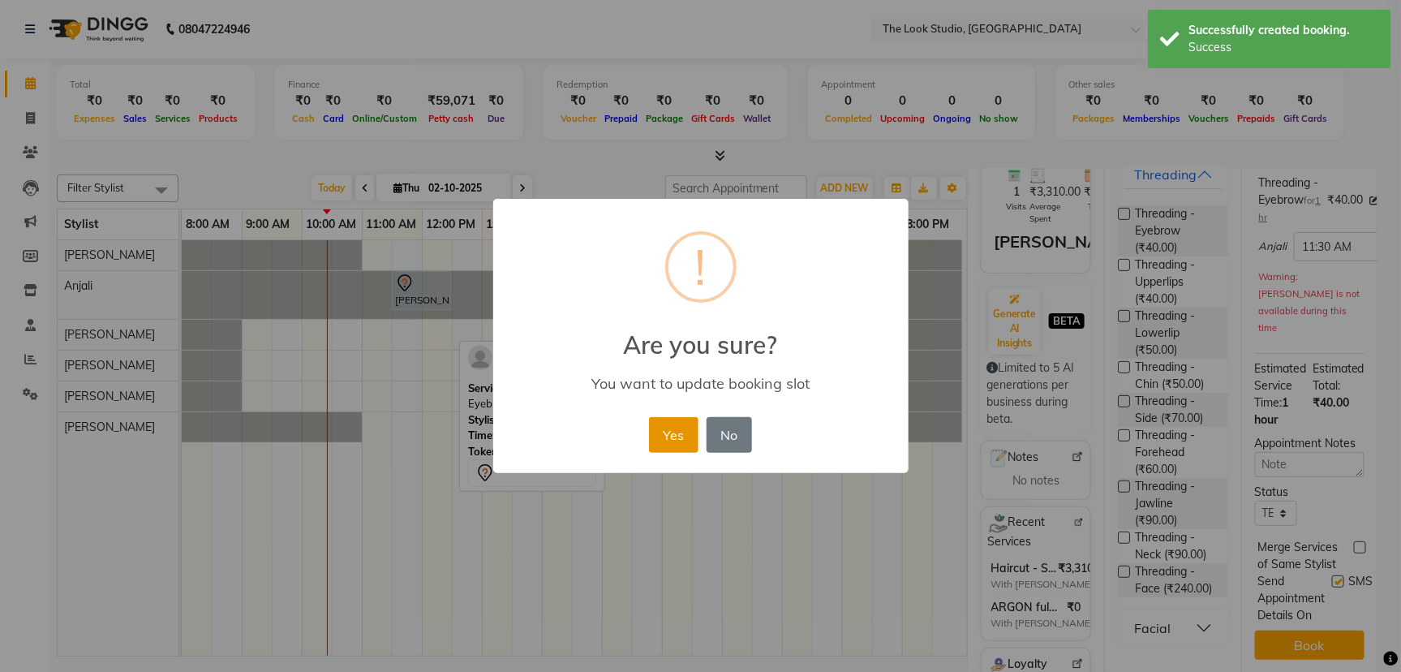
click at [685, 431] on button "Yes" at bounding box center [673, 435] width 49 height 36
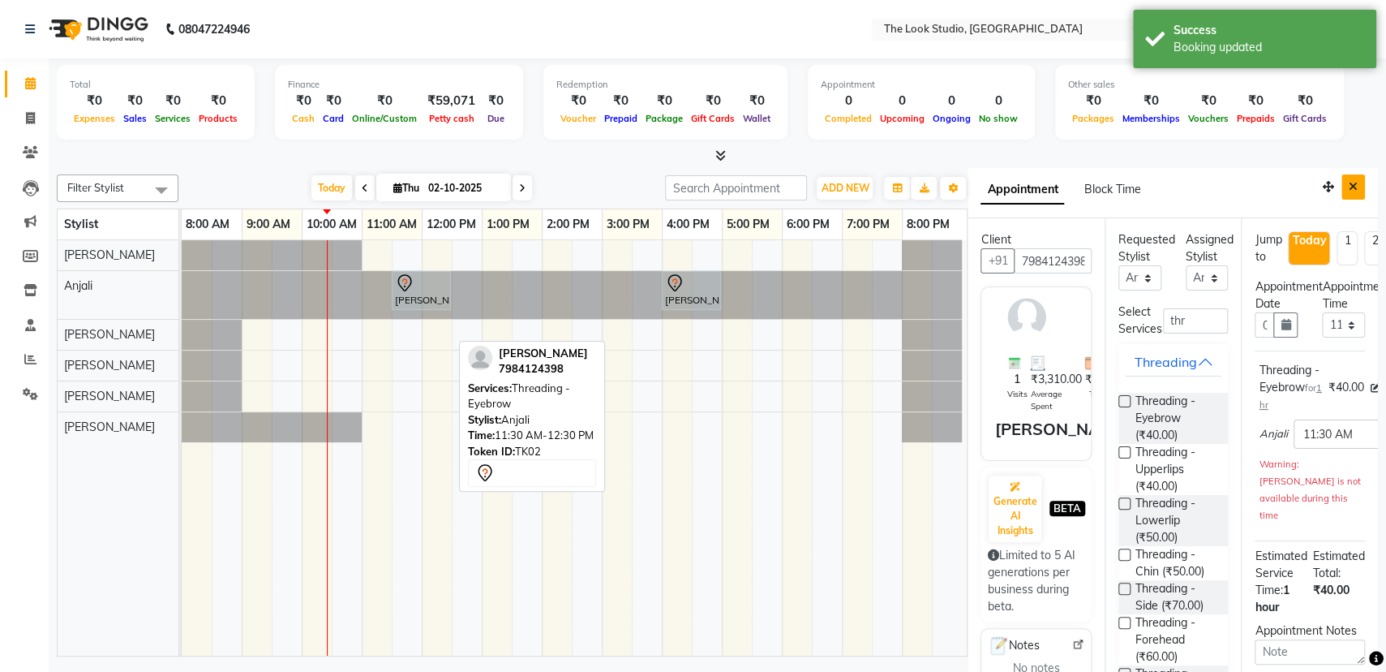
click at [1349, 188] on icon "Close" at bounding box center [1353, 186] width 9 height 11
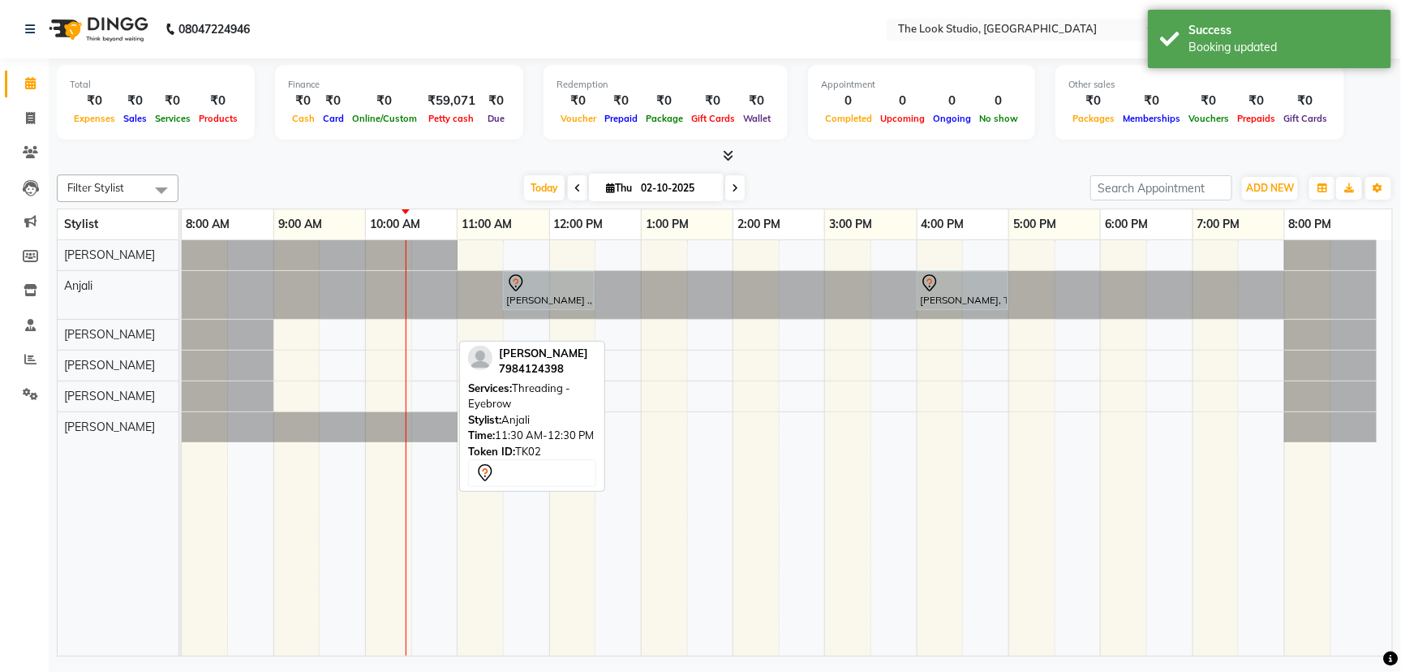
click at [951, 166] on div "Total ₹0 Expenses ₹0 Sales ₹0 Services ₹0 Products Finance ₹0 Cash ₹0 Card ₹0 O…" at bounding box center [725, 359] width 1352 height 602
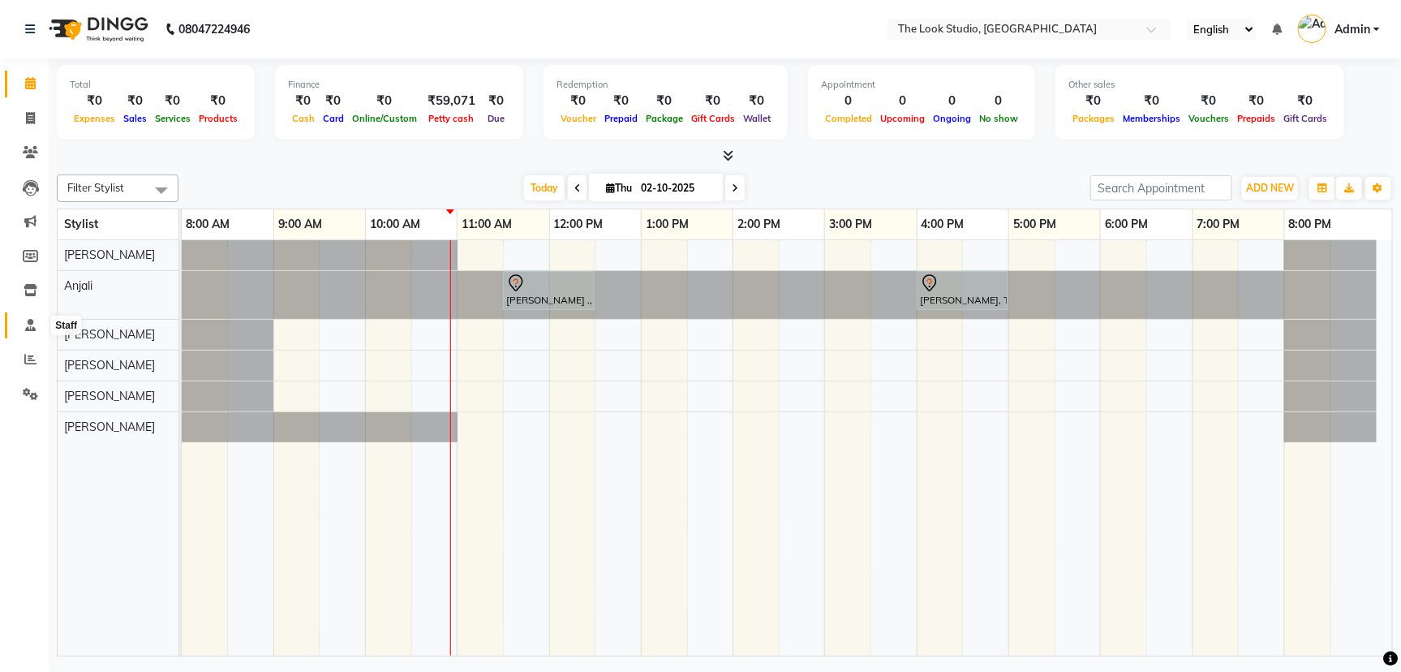
click at [30, 326] on icon at bounding box center [30, 325] width 11 height 12
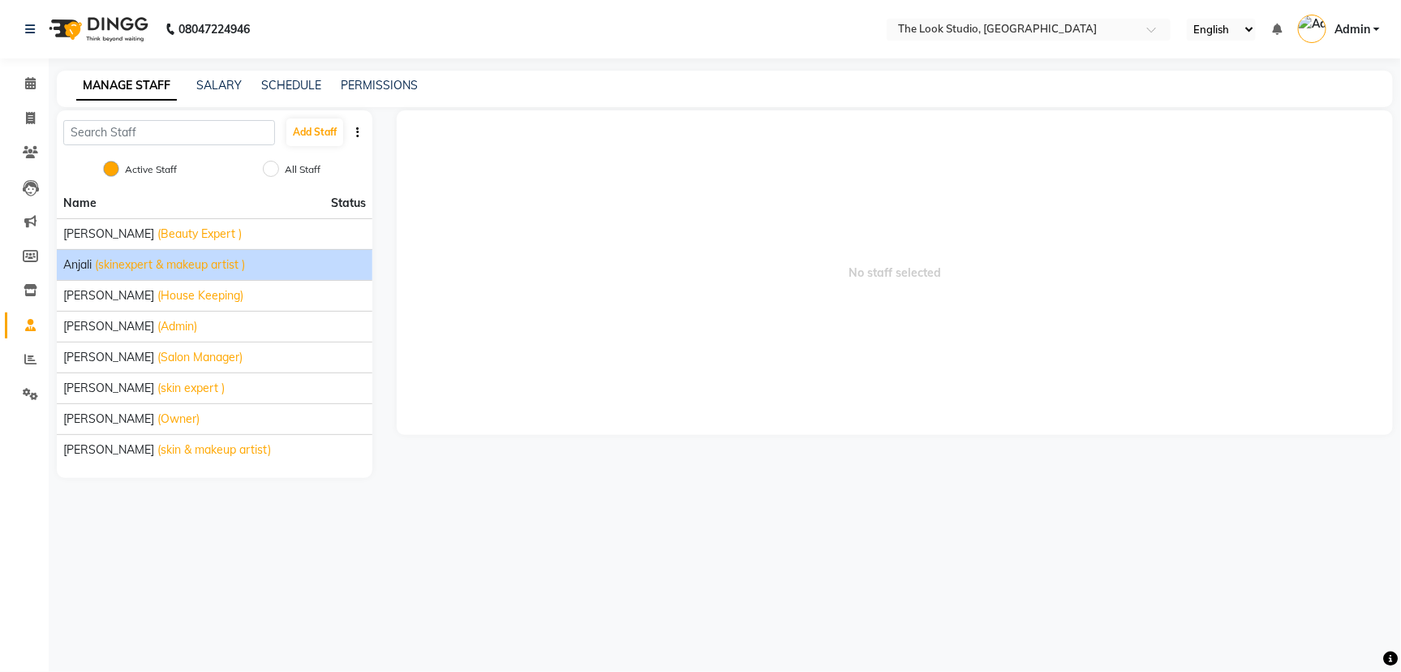
click at [264, 268] on div "[PERSON_NAME] (skinexpert & makeup artist )" at bounding box center [214, 264] width 303 height 17
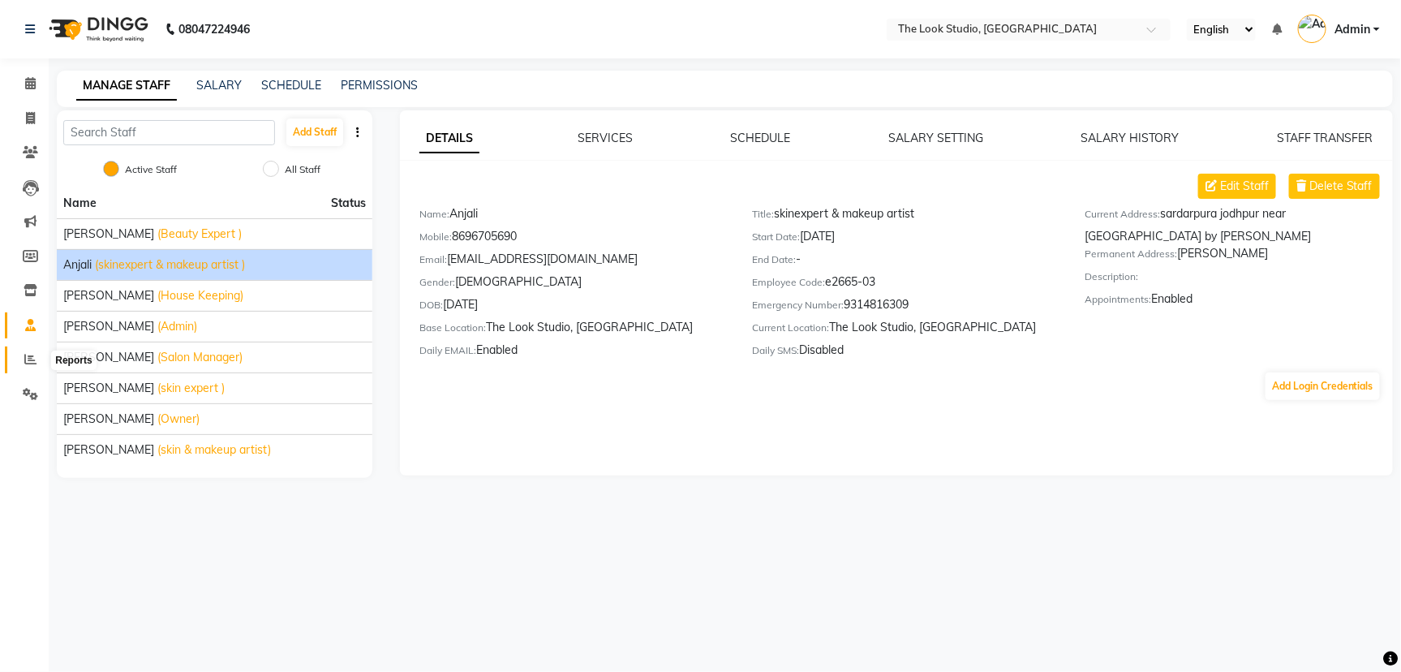
click at [35, 360] on icon at bounding box center [30, 359] width 12 height 12
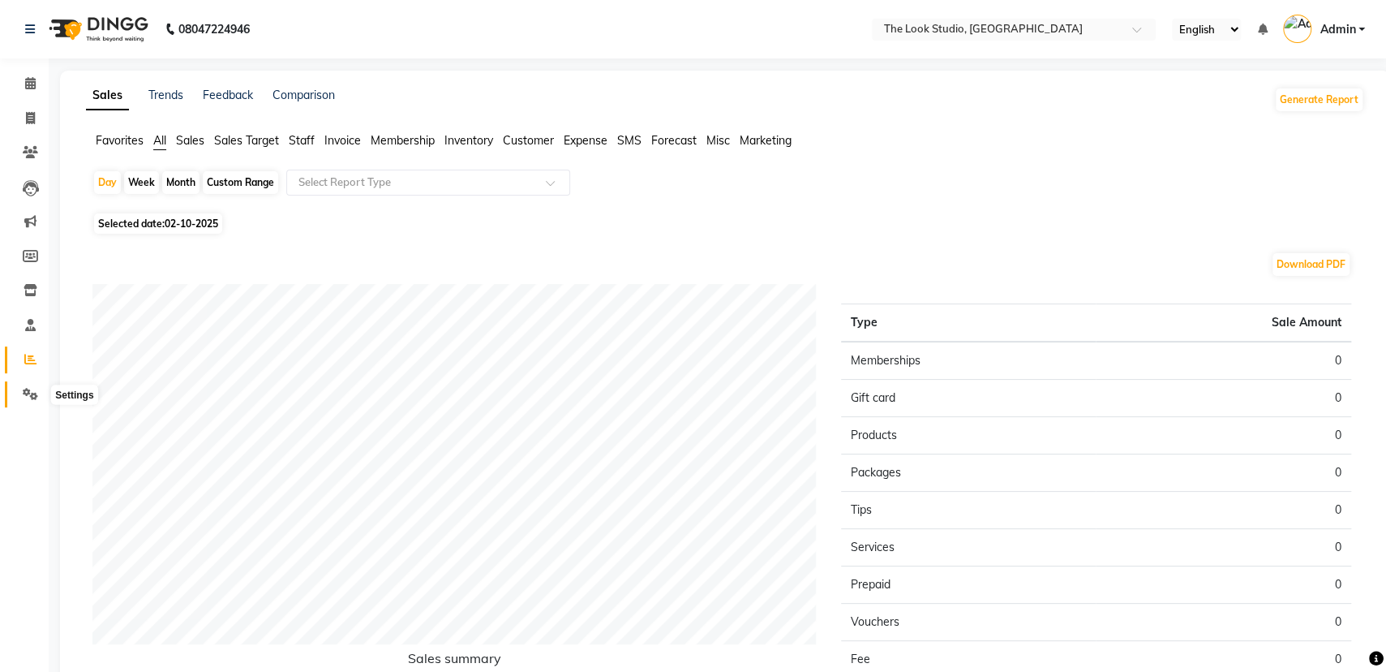
click at [28, 391] on icon at bounding box center [30, 394] width 15 height 12
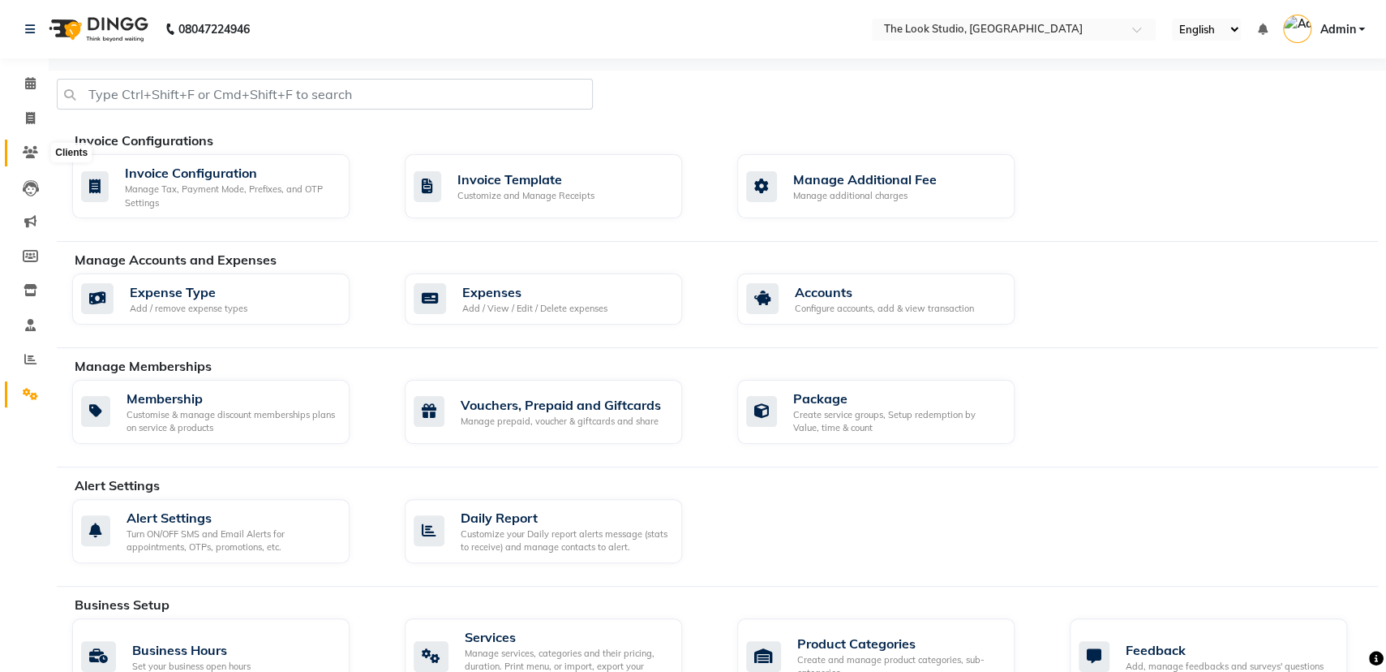
click at [23, 145] on span at bounding box center [30, 153] width 28 height 19
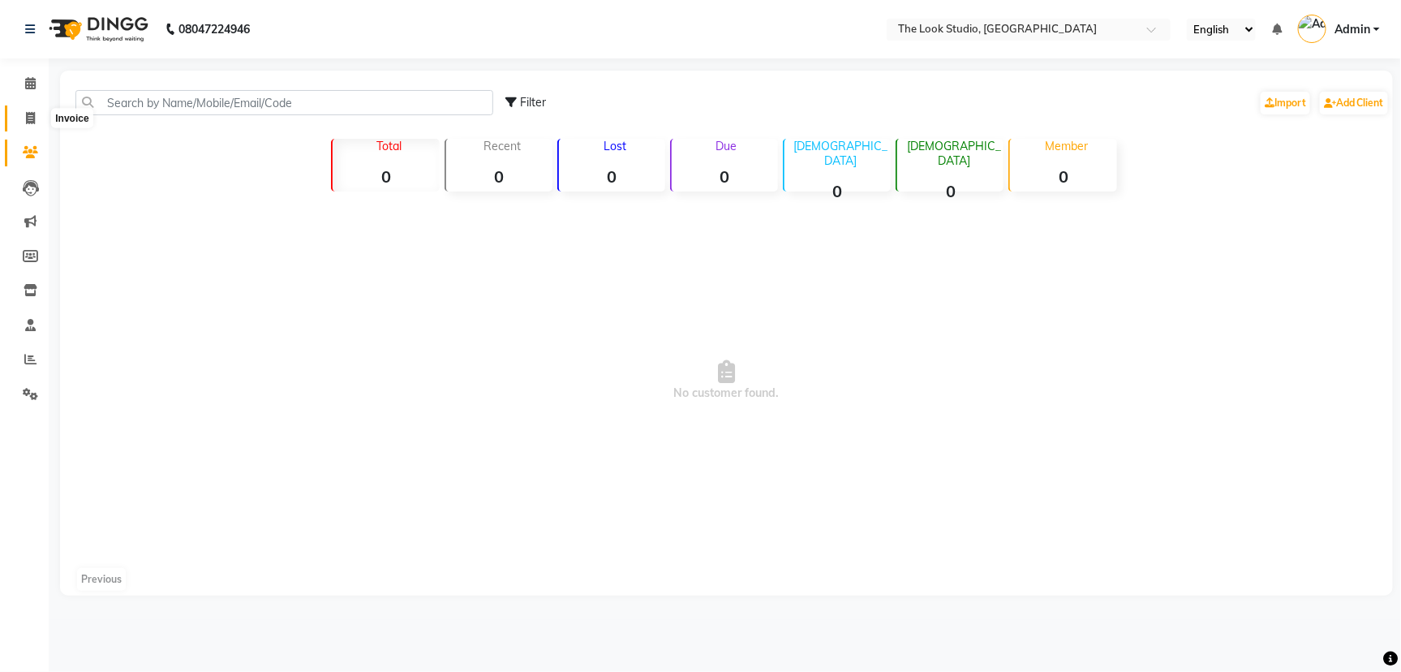
click at [22, 122] on span at bounding box center [30, 119] width 28 height 19
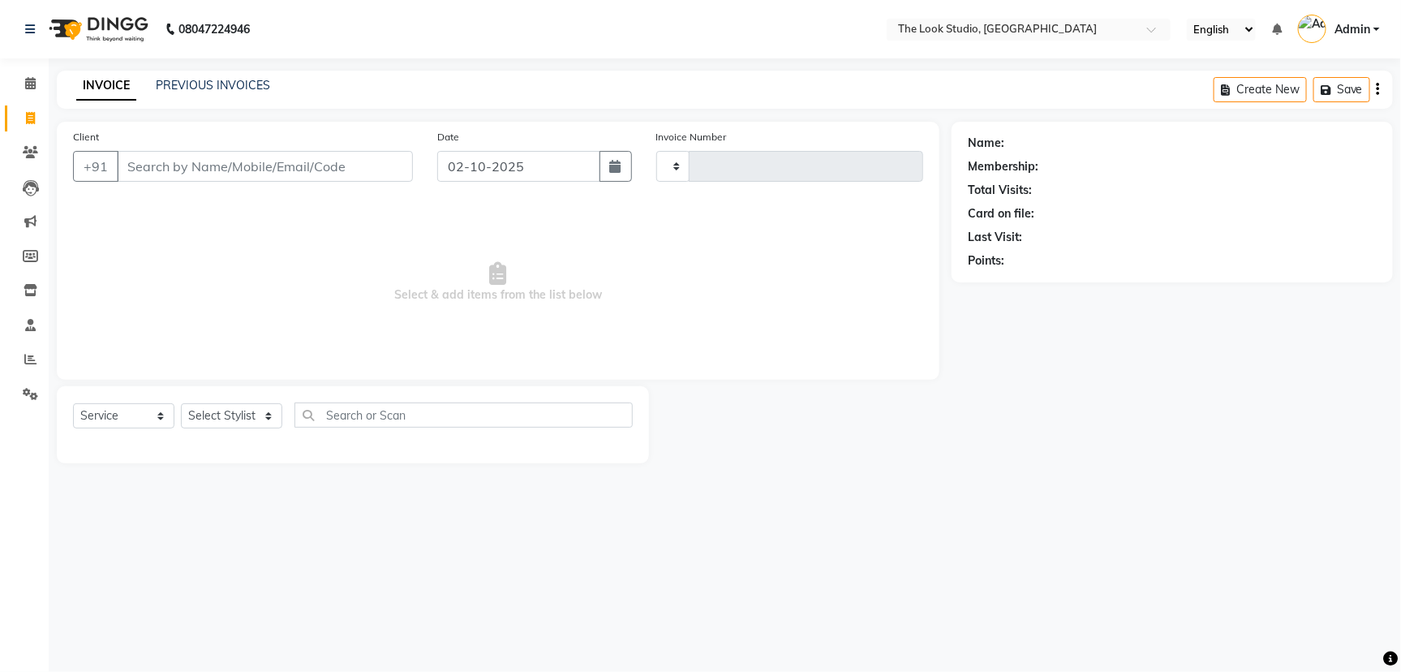
select select "product"
click at [6, 88] on link "Calendar" at bounding box center [24, 84] width 39 height 27
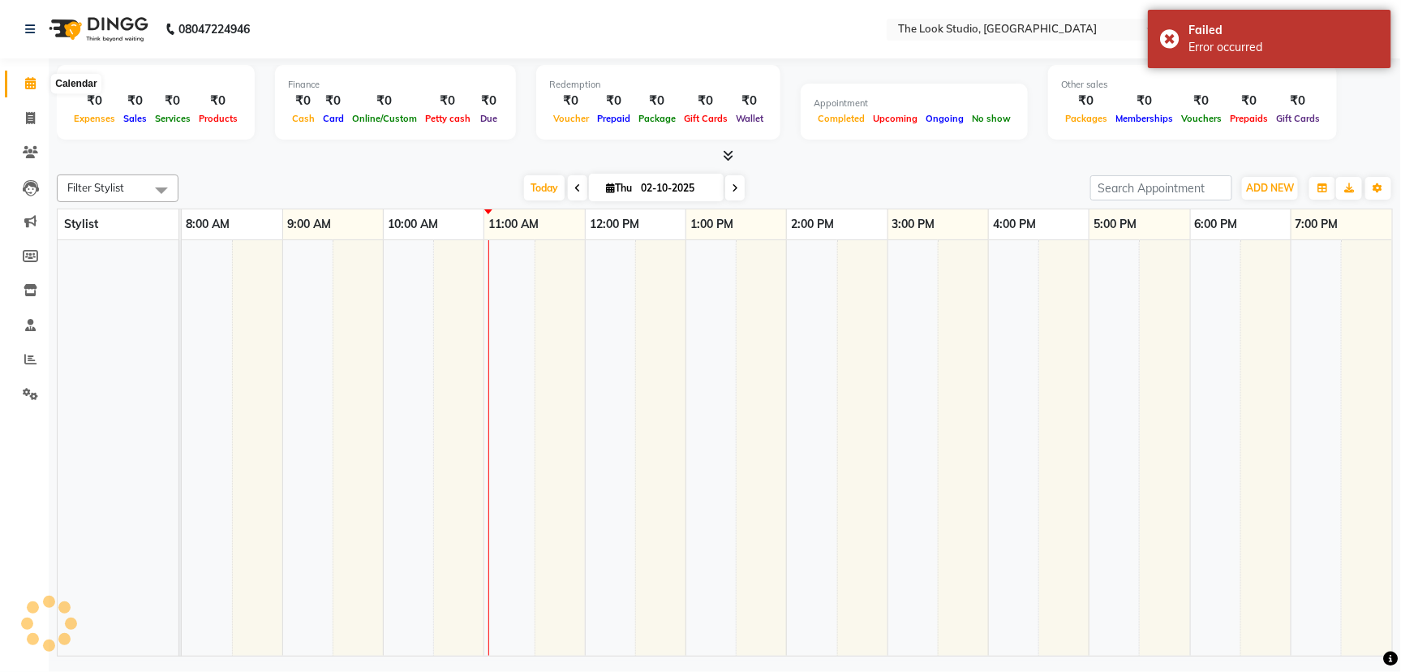
click at [23, 79] on span at bounding box center [30, 84] width 28 height 19
click at [970, 165] on div "Total ₹0 Expenses ₹0 Sales ₹0 Services ₹0 Products Finance ₹0 Cash ₹0 Card ₹0 O…" at bounding box center [725, 359] width 1352 height 602
click at [1172, 45] on div "Failed Error occurred" at bounding box center [1269, 39] width 243 height 58
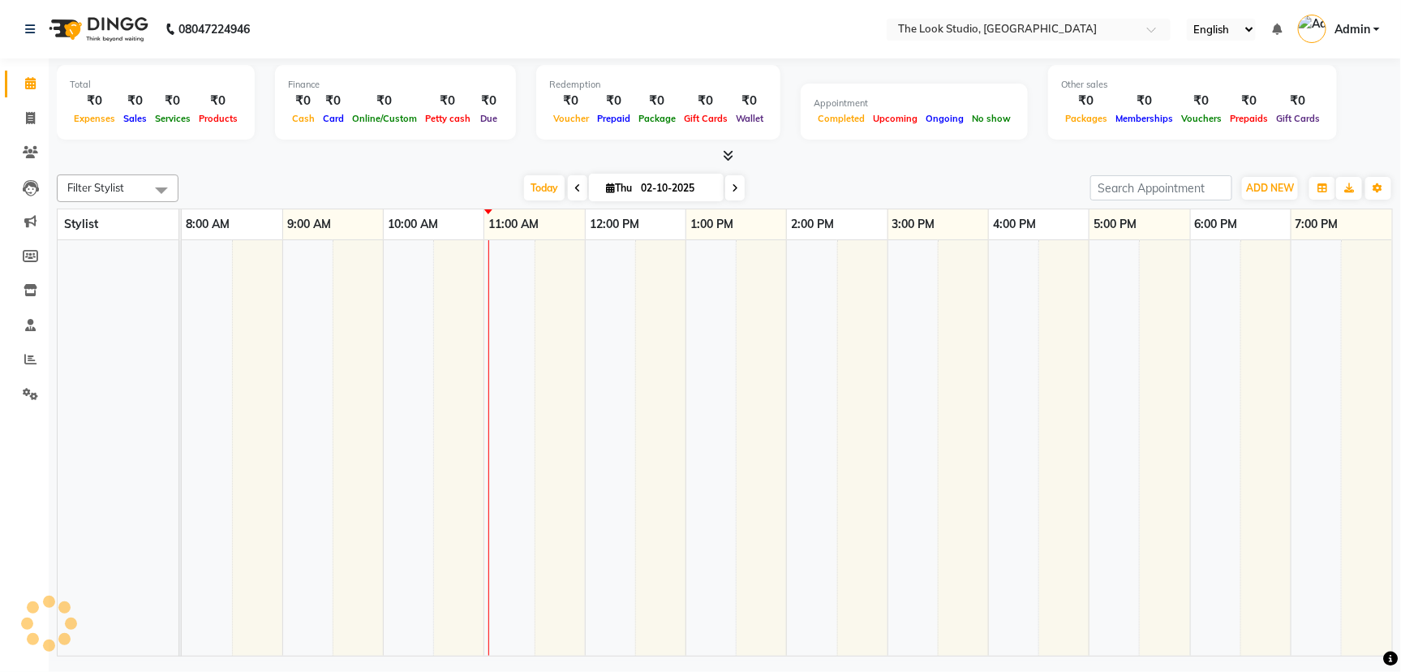
click at [286, 170] on div "Filter Stylist No data available [DATE] [DATE] Toggle Dropdown Add Appointment …" at bounding box center [725, 412] width 1336 height 488
drag, startPoint x: 346, startPoint y: 161, endPoint x: 333, endPoint y: 162, distance: 13.1
click at [346, 161] on div at bounding box center [725, 156] width 1336 height 17
click at [23, 152] on icon at bounding box center [30, 152] width 15 height 12
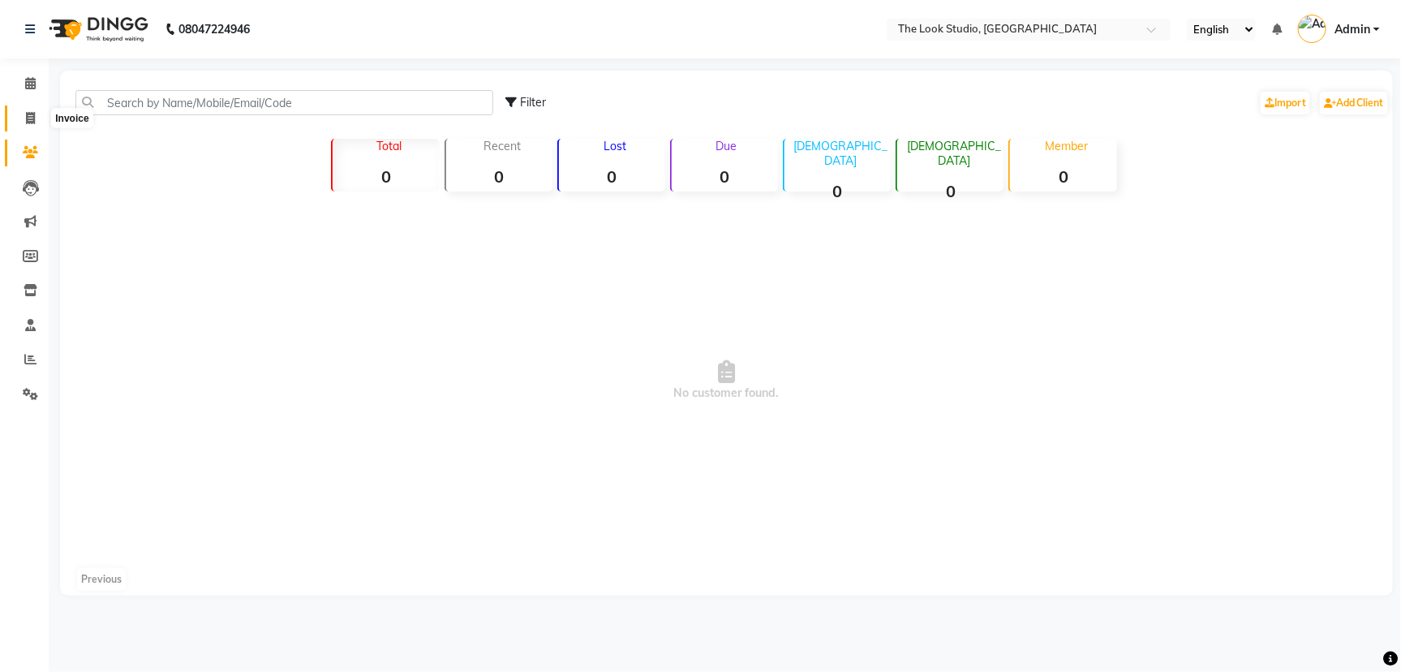
click at [31, 110] on span at bounding box center [30, 119] width 28 height 19
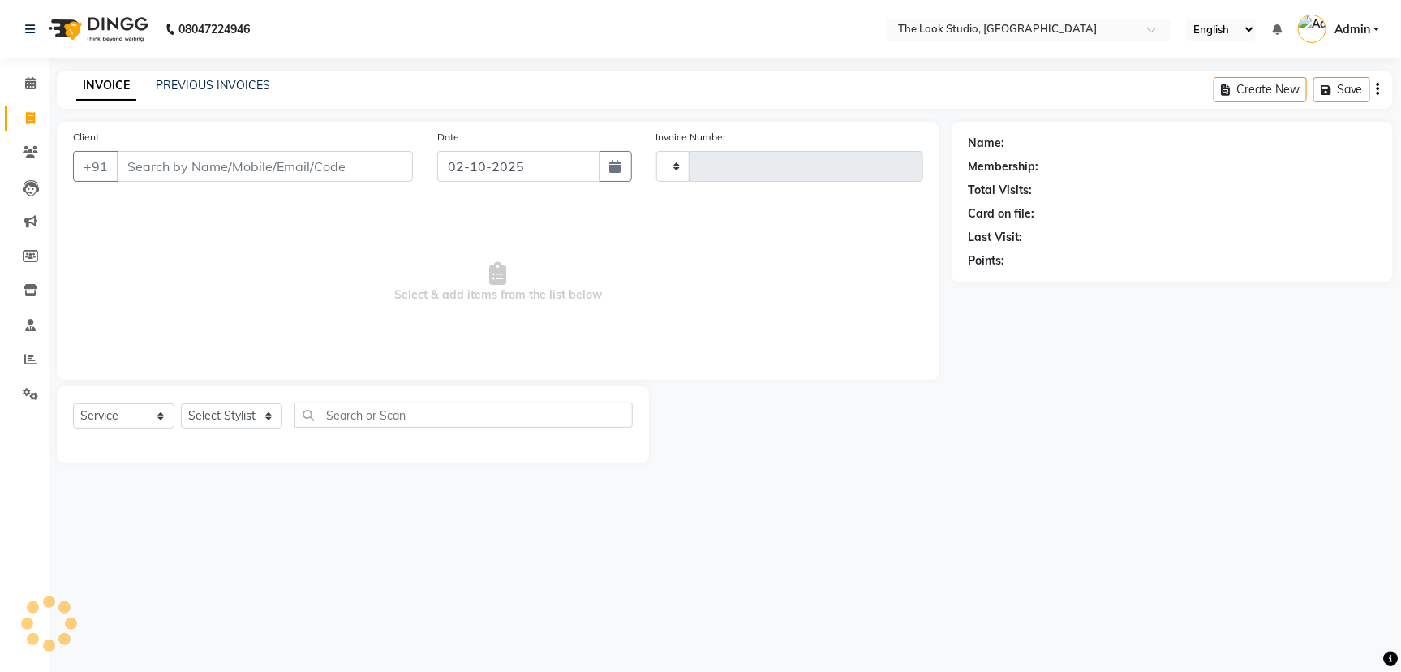
select select "product"
click at [37, 79] on span at bounding box center [30, 84] width 28 height 19
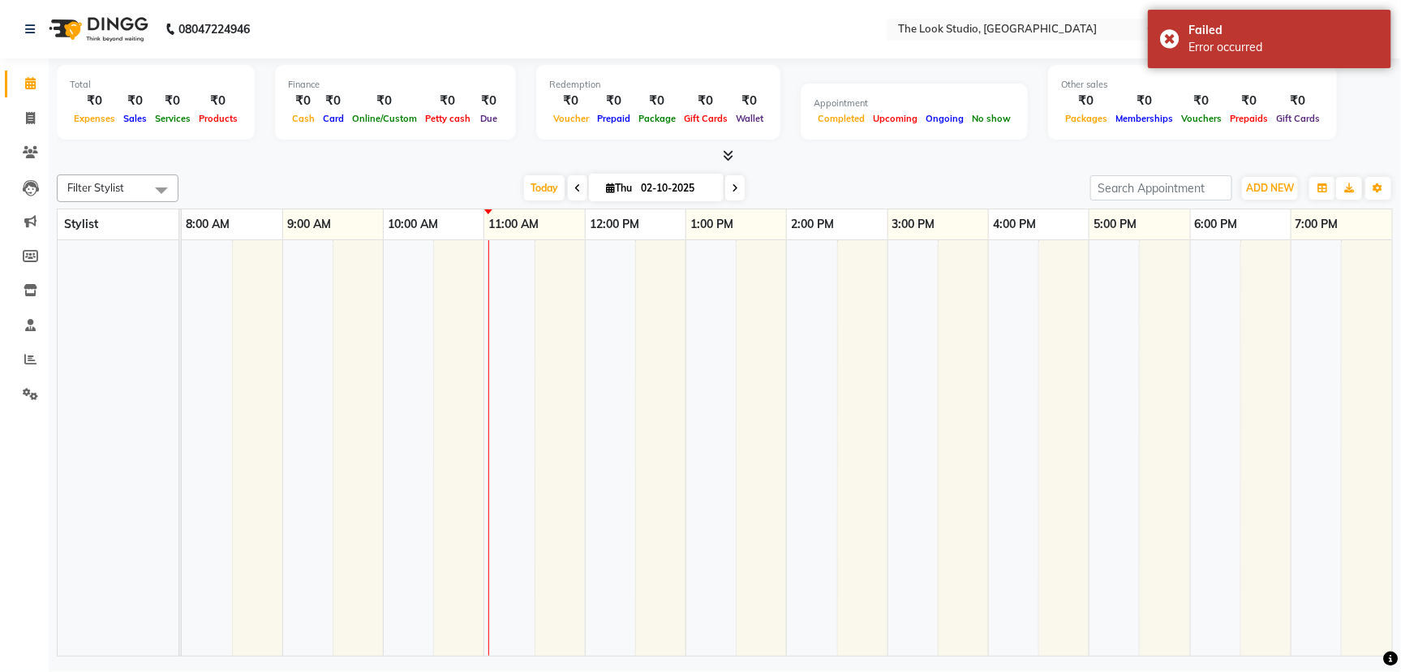
click at [384, 188] on div "Today Thu 02-10-2025" at bounding box center [634, 188] width 895 height 24
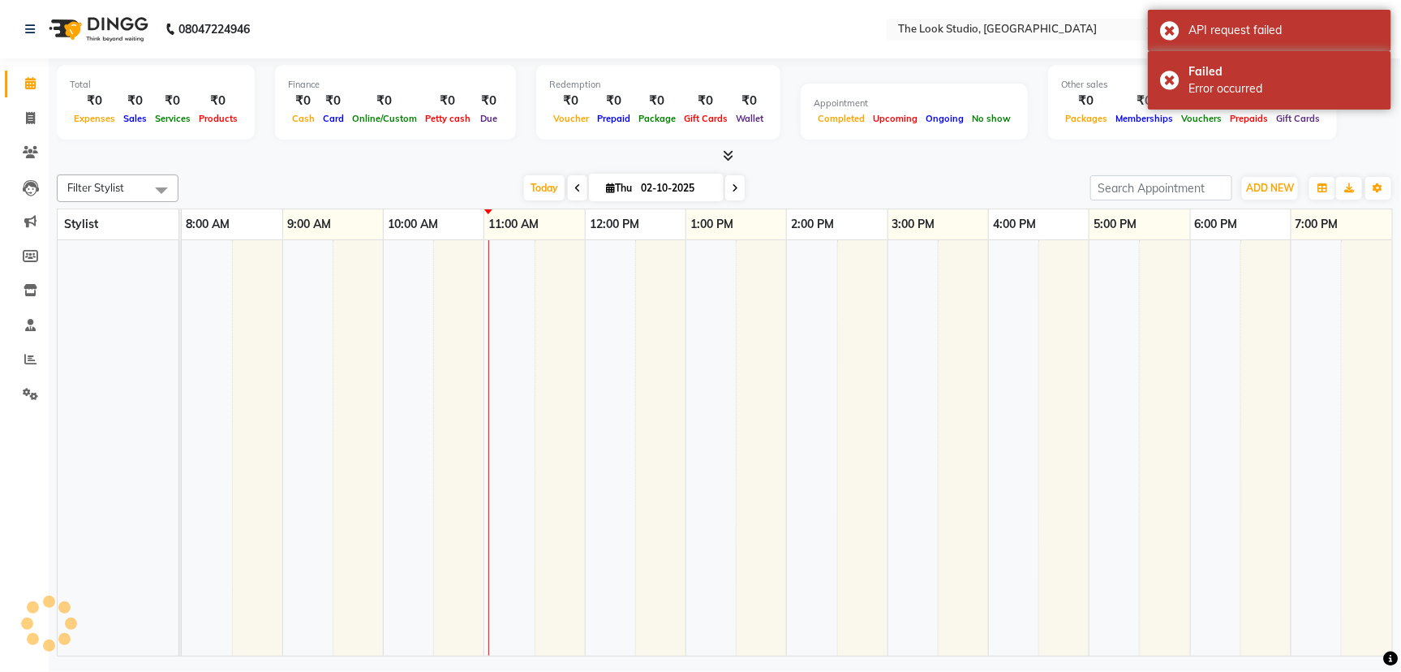
click at [774, 164] on div at bounding box center [725, 156] width 1336 height 17
click at [735, 195] on span at bounding box center [734, 187] width 19 height 25
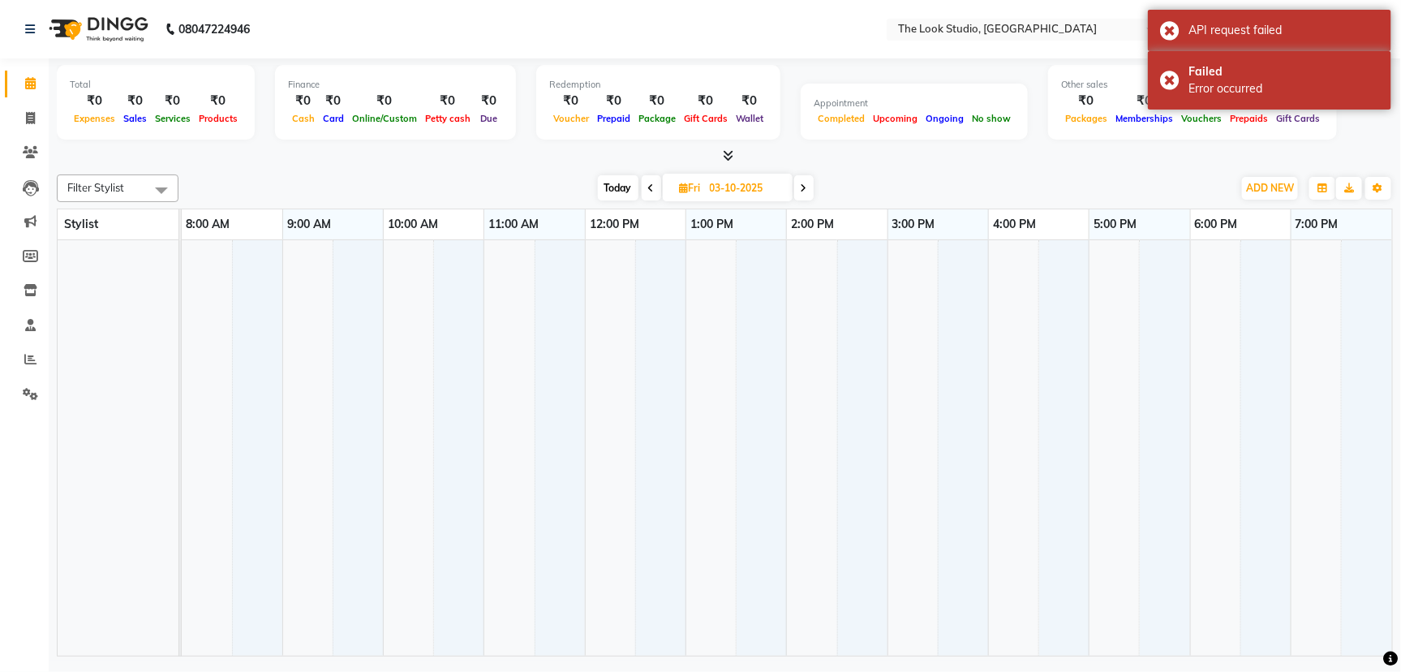
click at [648, 187] on icon at bounding box center [651, 188] width 6 height 10
type input "02-10-2025"
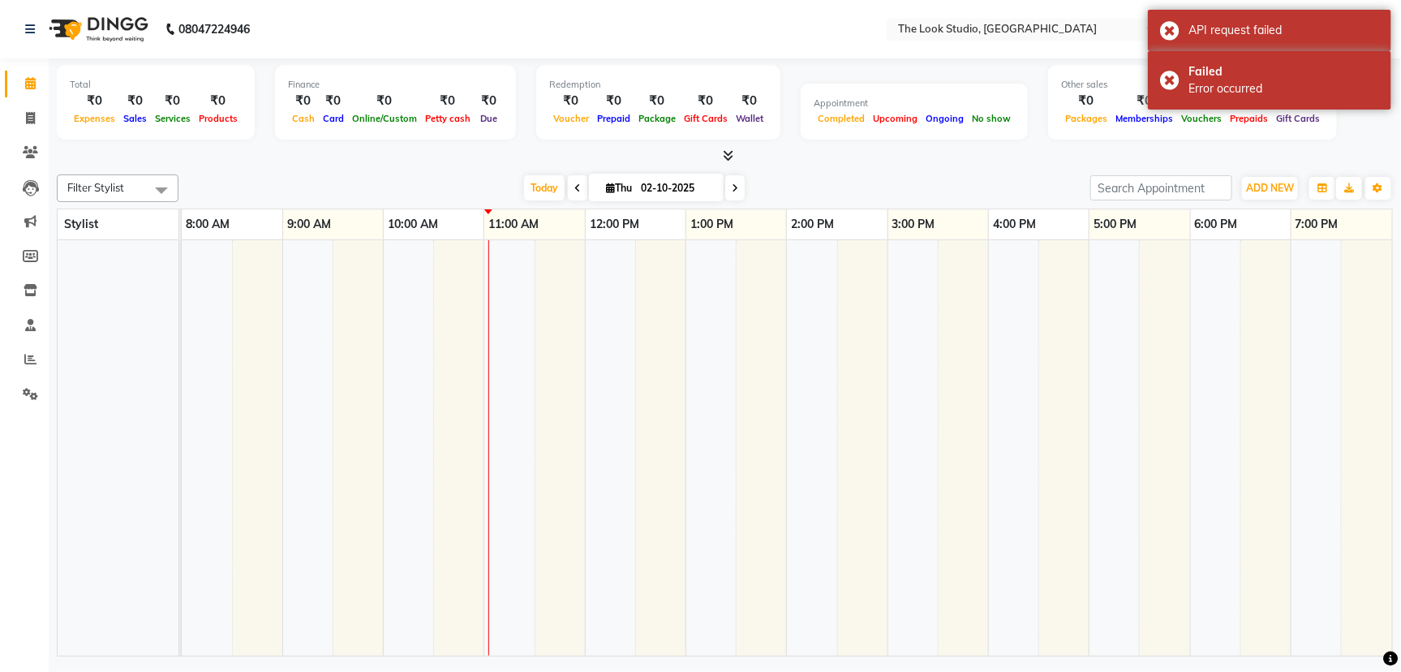
click at [485, 195] on div "Today Thu 02-10-2025" at bounding box center [634, 188] width 895 height 24
click at [1170, 80] on div "Failed Error occurred" at bounding box center [1269, 80] width 243 height 58
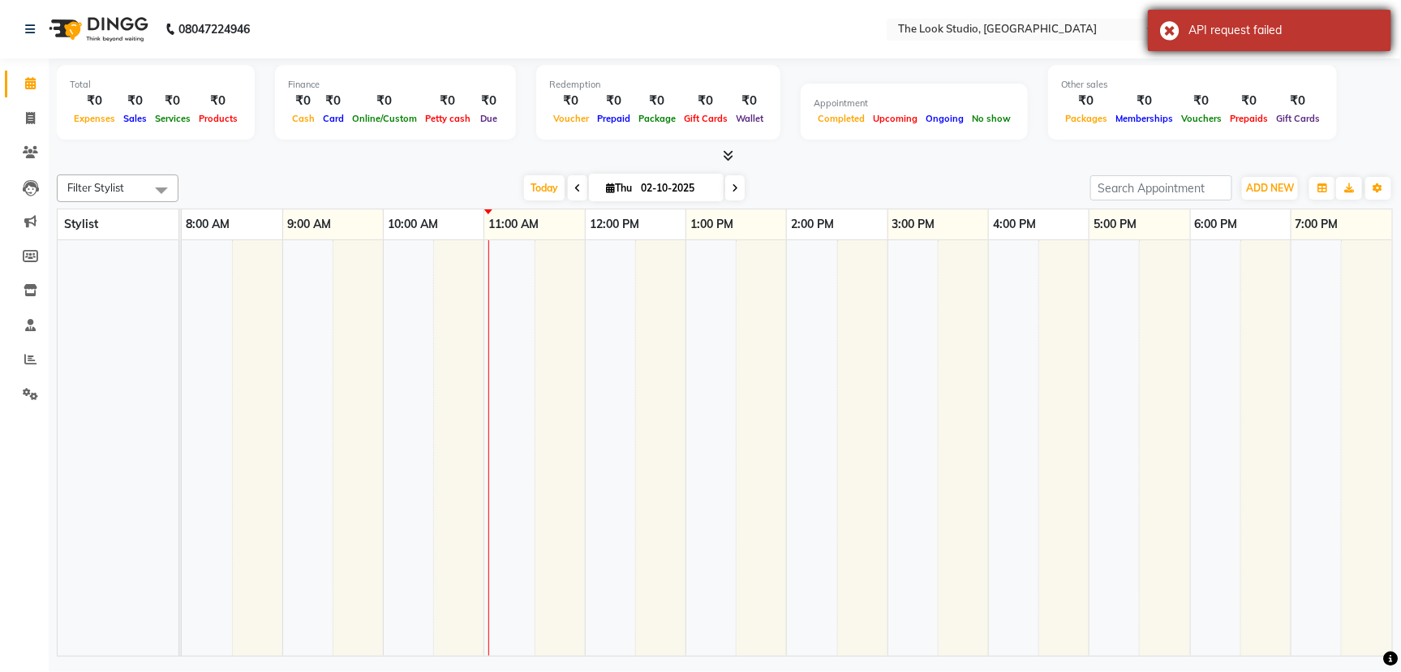
click at [1170, 34] on div "API request failed" at bounding box center [1269, 30] width 243 height 41
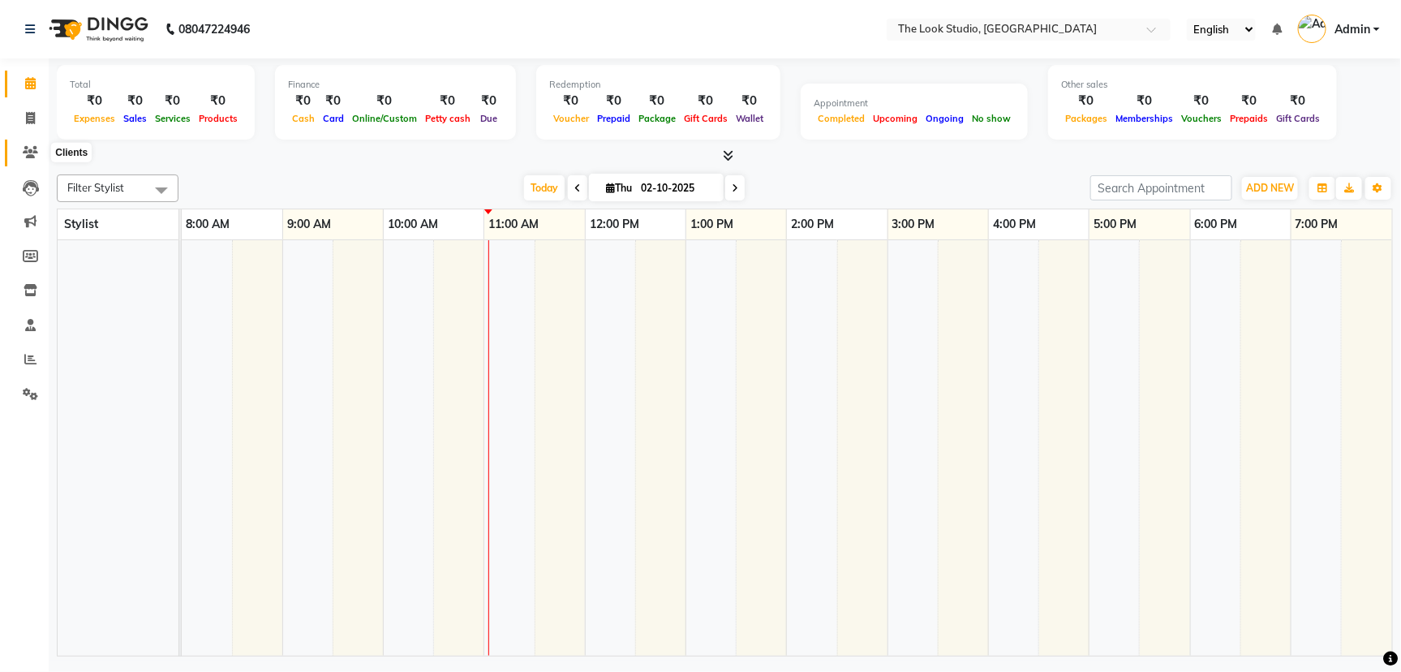
click at [35, 151] on icon at bounding box center [30, 152] width 15 height 12
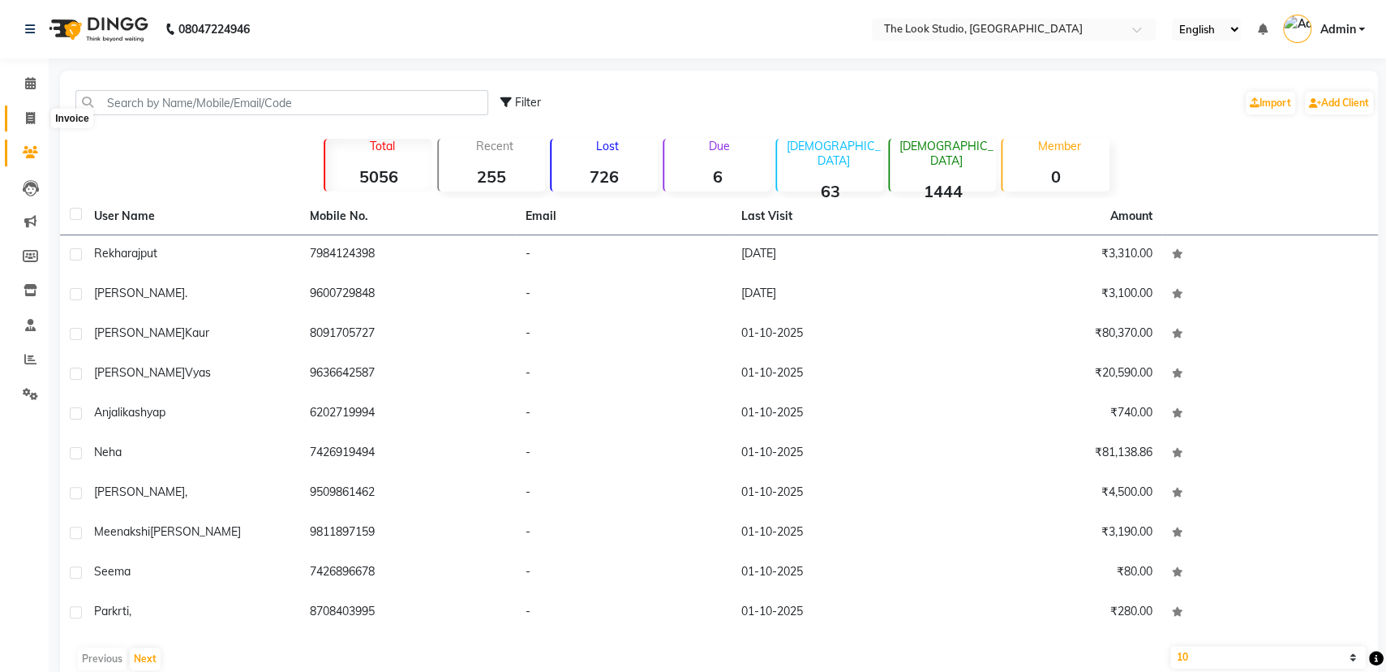
click at [35, 123] on span at bounding box center [30, 119] width 28 height 19
select select "service"
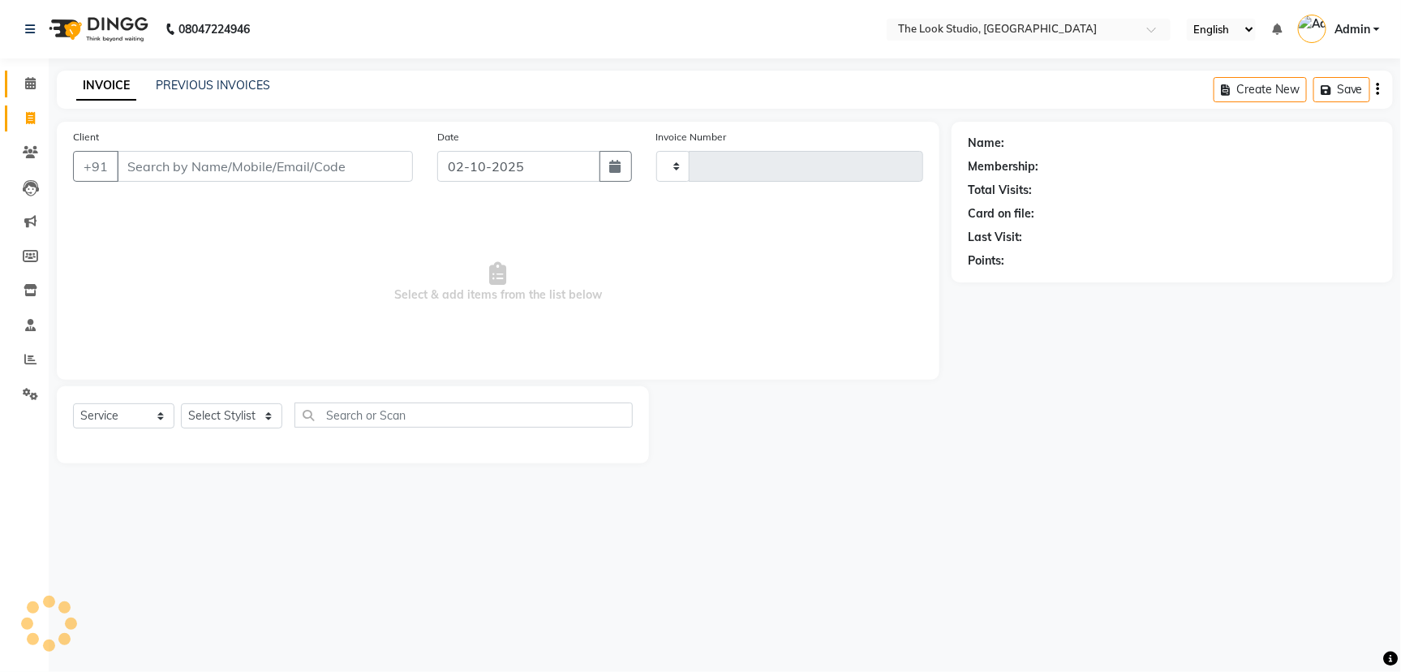
click at [28, 94] on link "Calendar" at bounding box center [24, 84] width 39 height 27
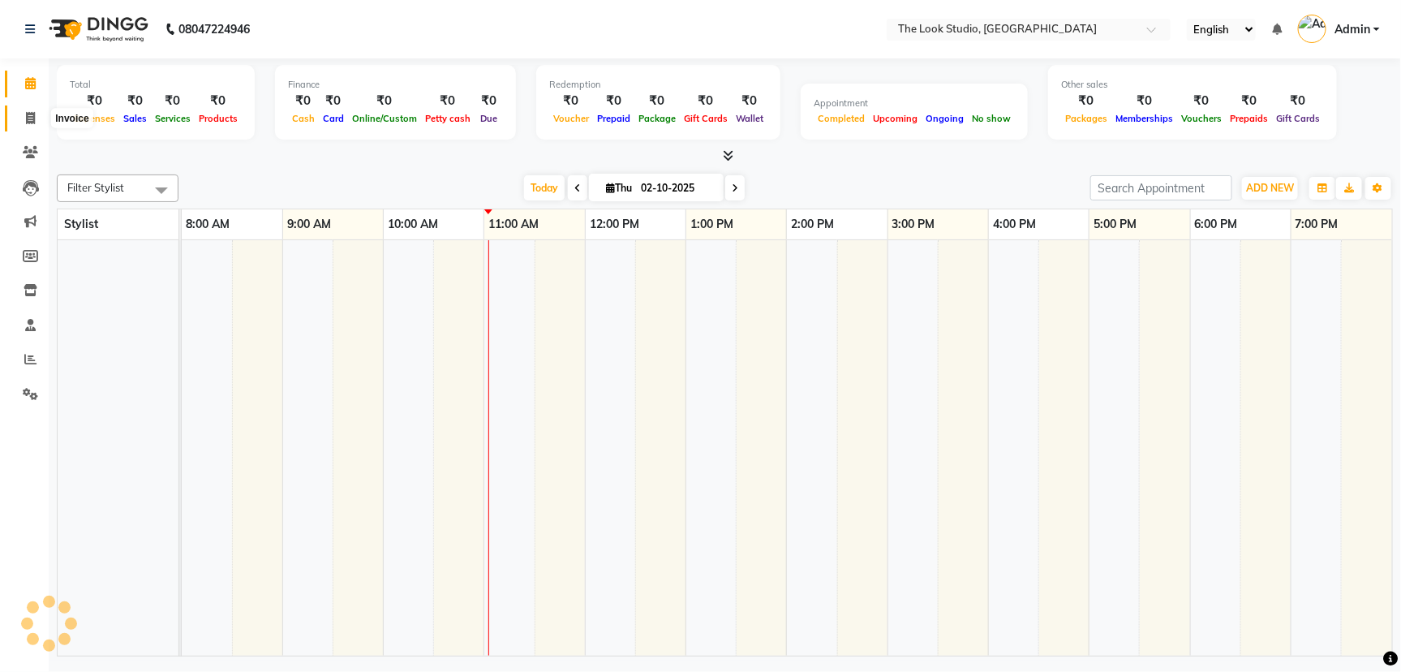
click at [24, 111] on span at bounding box center [30, 119] width 28 height 19
select select "service"
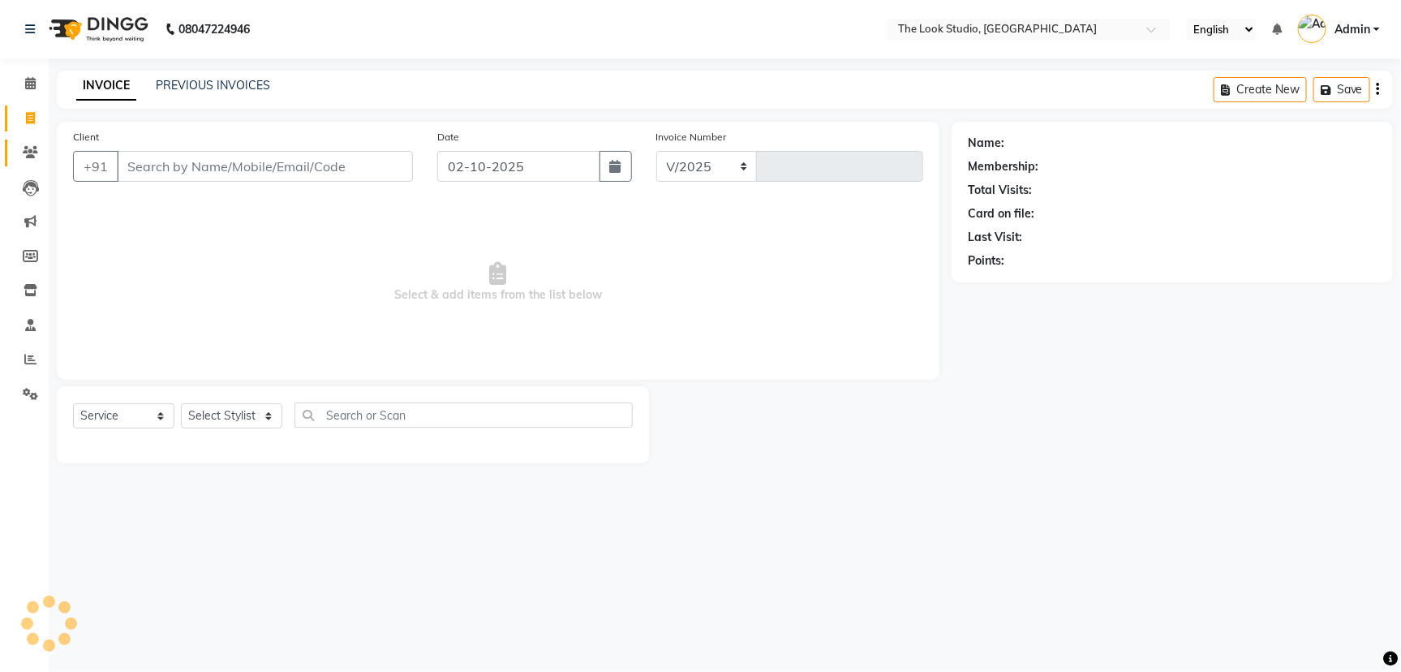
select select "6149"
type input "0916"
click at [25, 152] on icon at bounding box center [30, 152] width 15 height 12
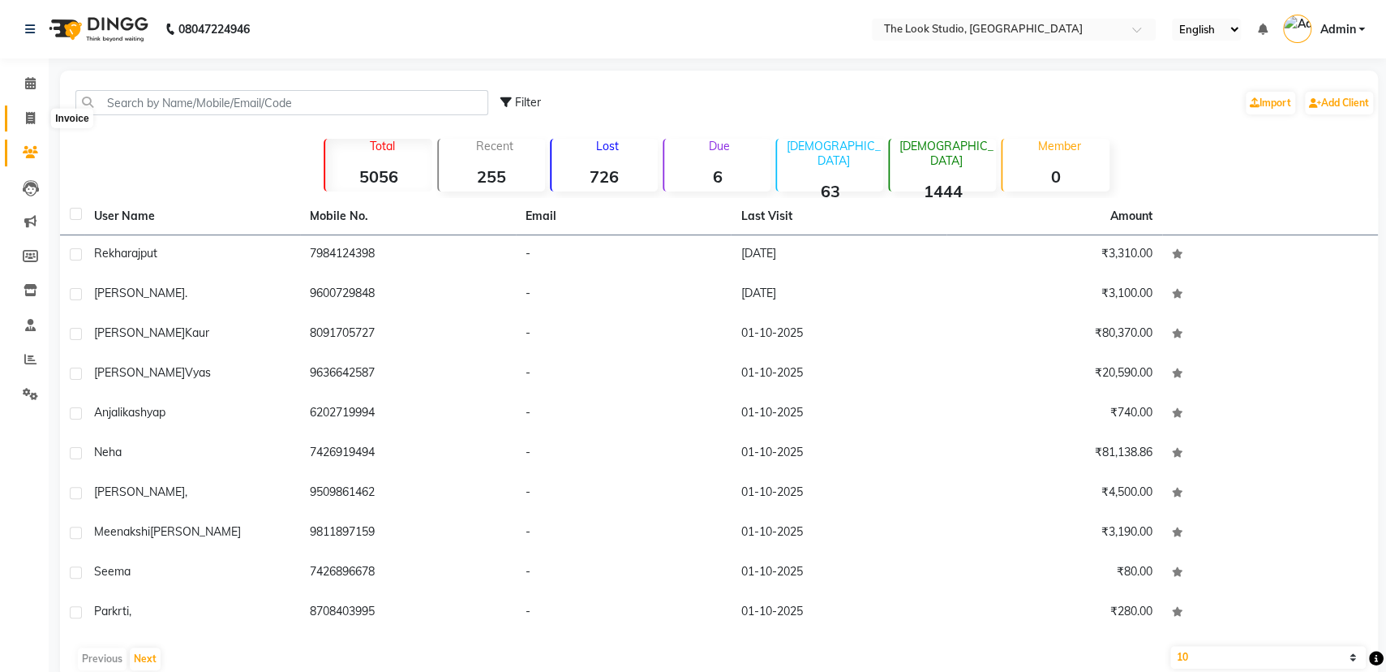
click at [31, 118] on icon at bounding box center [30, 118] width 9 height 12
select select "service"
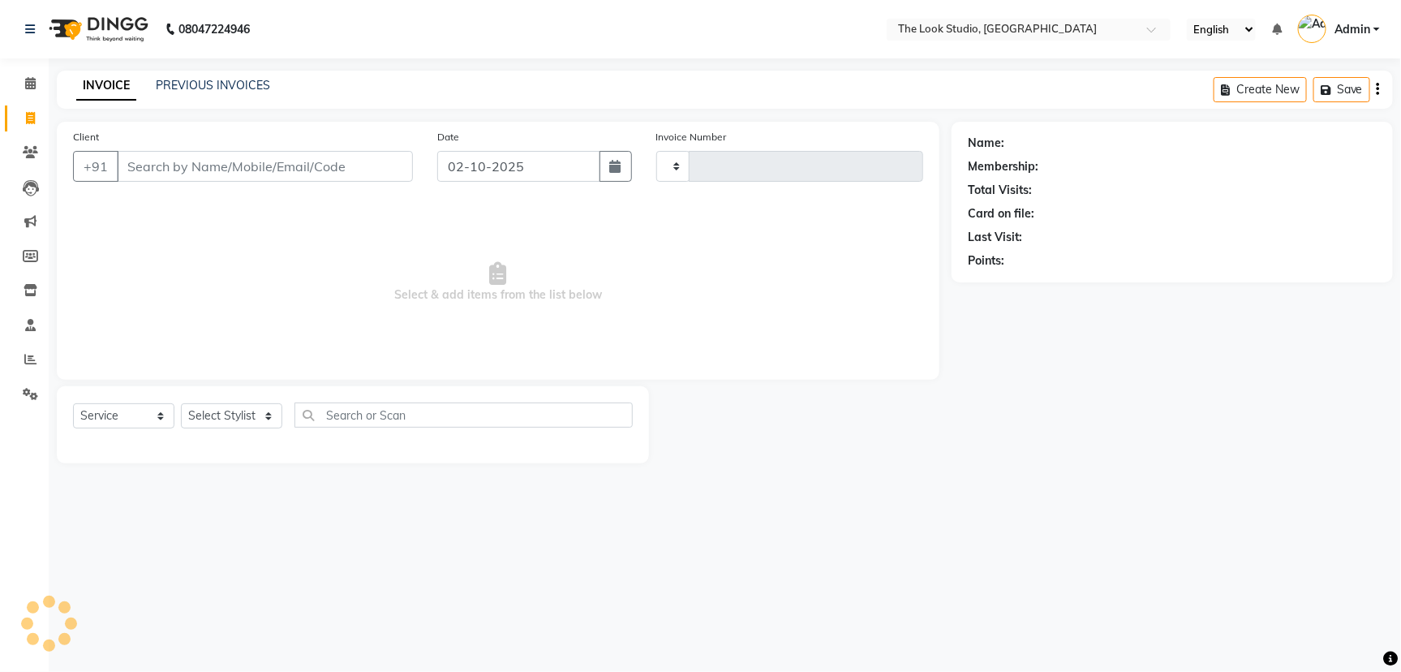
type input "0916"
select select "6149"
select select "product"
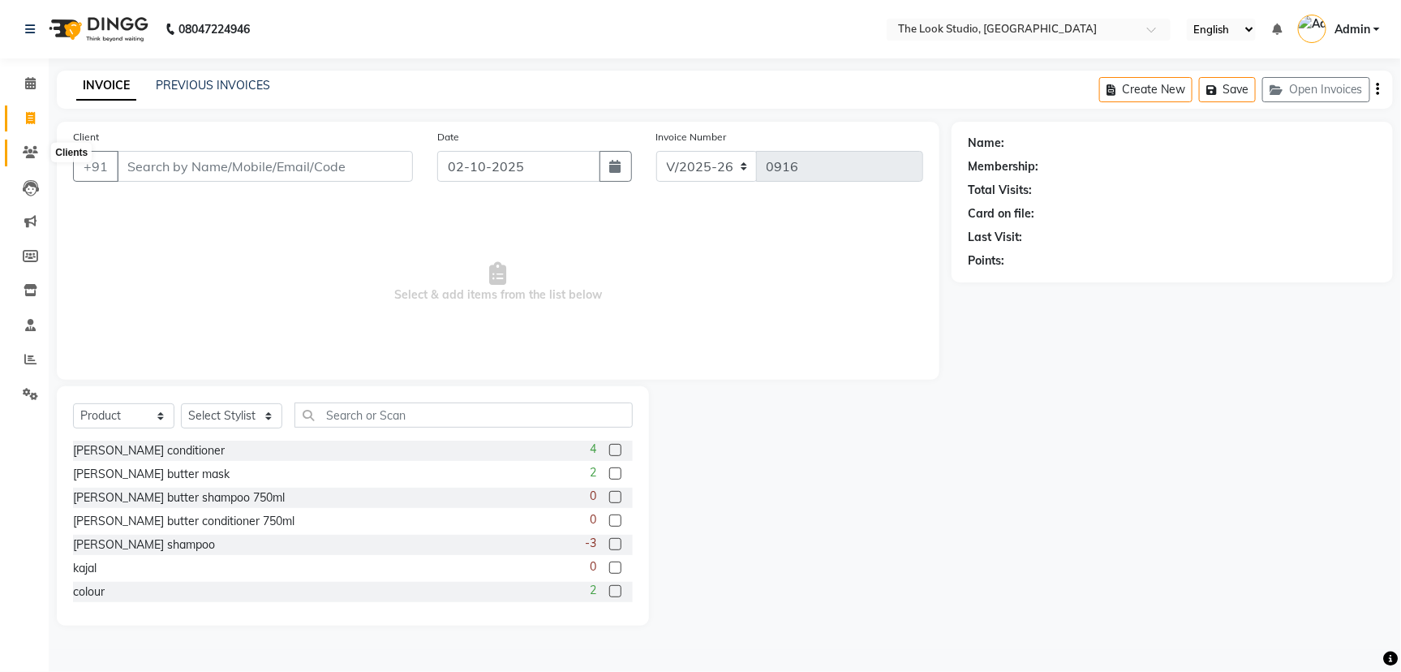
click at [23, 156] on icon at bounding box center [30, 152] width 15 height 12
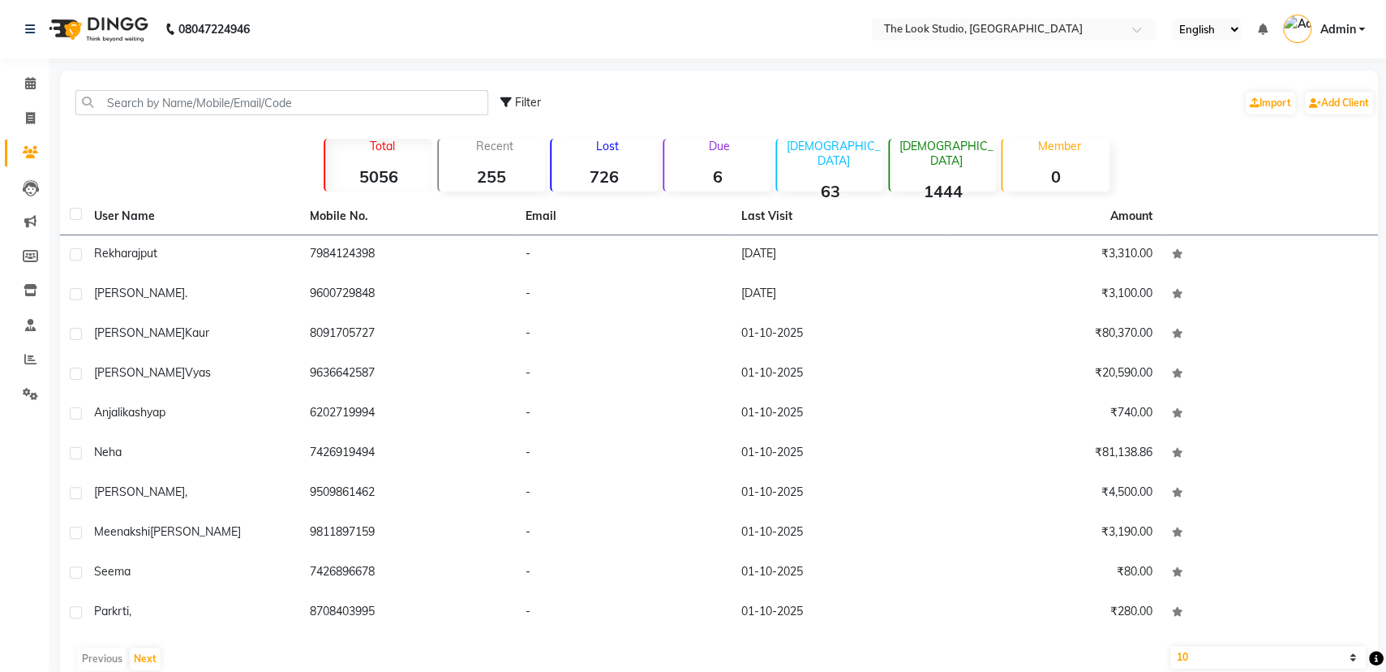
click at [26, 101] on li "Invoice" at bounding box center [24, 118] width 49 height 35
click at [31, 88] on icon at bounding box center [30, 83] width 11 height 12
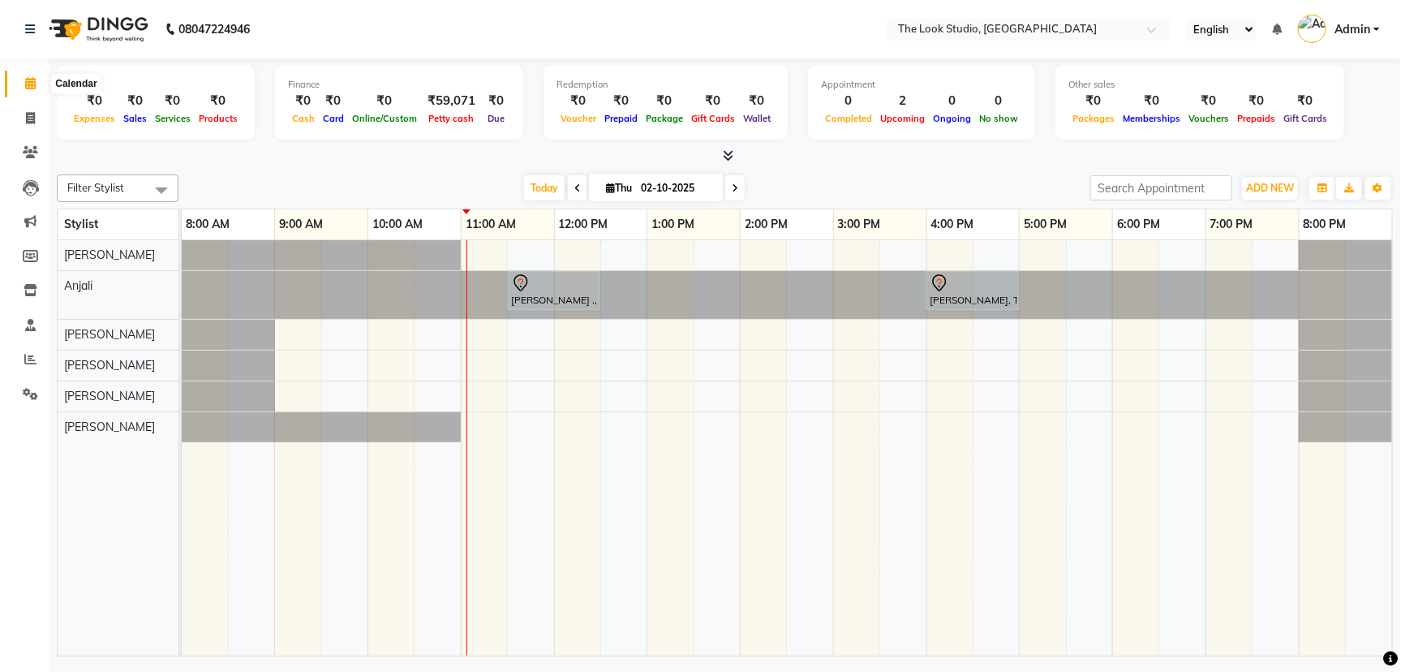
click at [31, 88] on icon at bounding box center [30, 83] width 11 height 12
click at [818, 188] on div "Today Thu 02-10-2025" at bounding box center [634, 188] width 895 height 24
click at [987, 181] on div "Today Thu 02-10-2025" at bounding box center [634, 188] width 895 height 24
